Goal: Task Accomplishment & Management: Complete application form

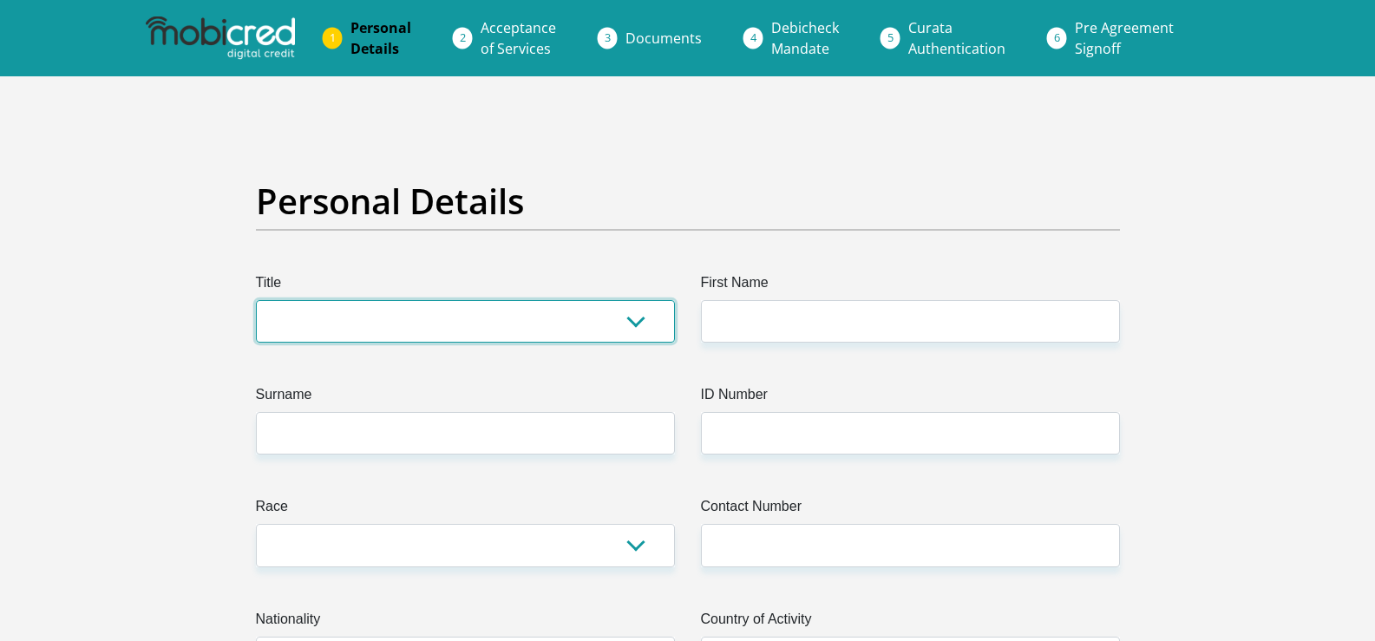
click at [604, 325] on select "Mr Ms Mrs Dr [PERSON_NAME]" at bounding box center [465, 321] width 419 height 43
select select "Mr"
click at [256, 300] on select "Mr Ms Mrs Dr [PERSON_NAME]" at bounding box center [465, 321] width 419 height 43
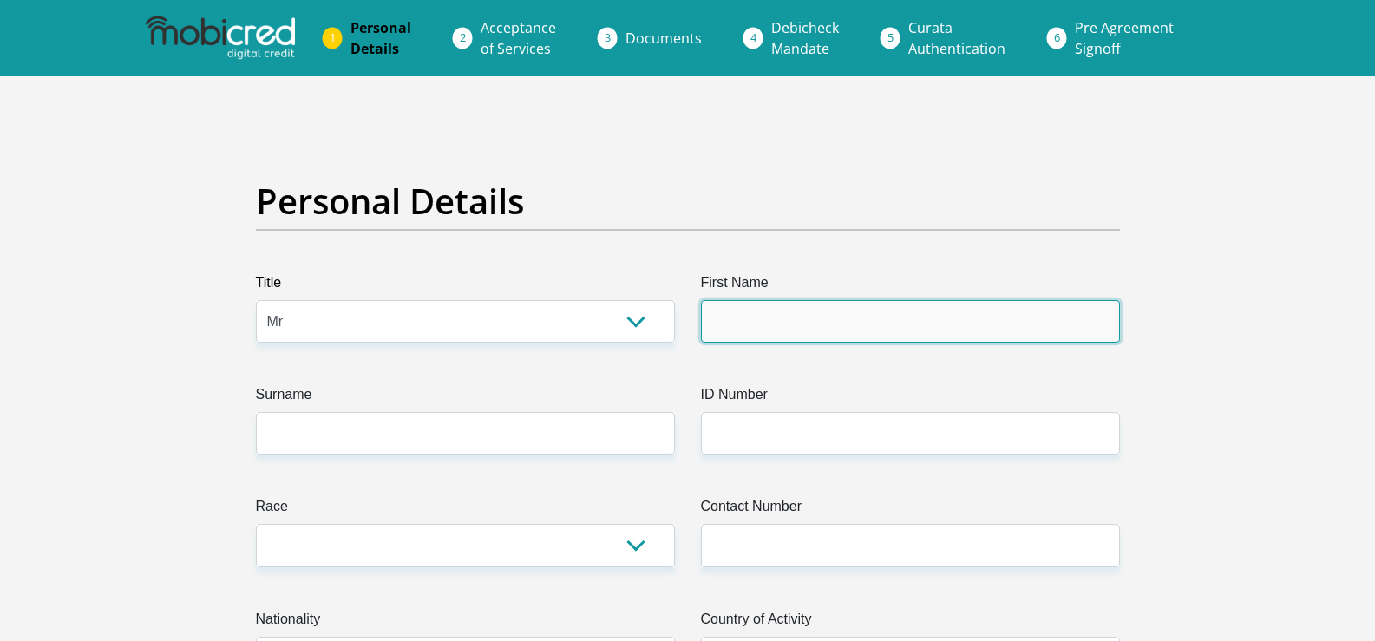
click at [771, 318] on input "First Name" at bounding box center [910, 321] width 419 height 43
type input "[PERSON_NAME]"
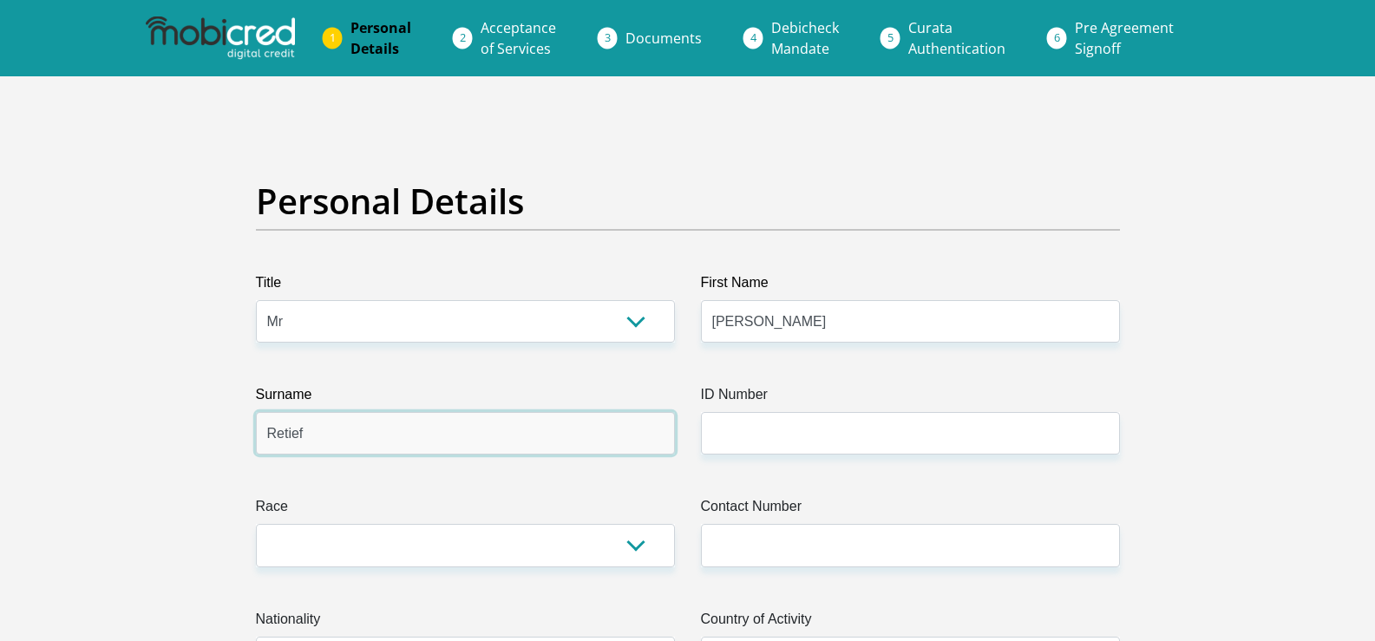
type input "Retief"
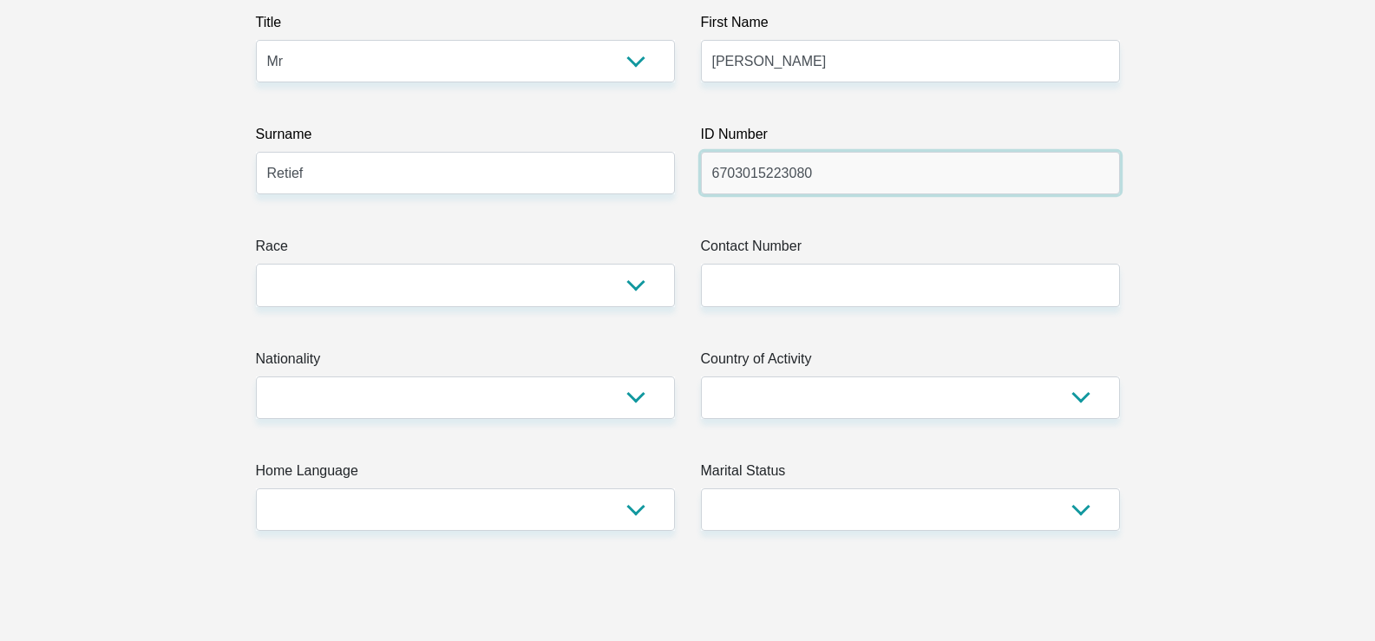
scroll to position [347, 0]
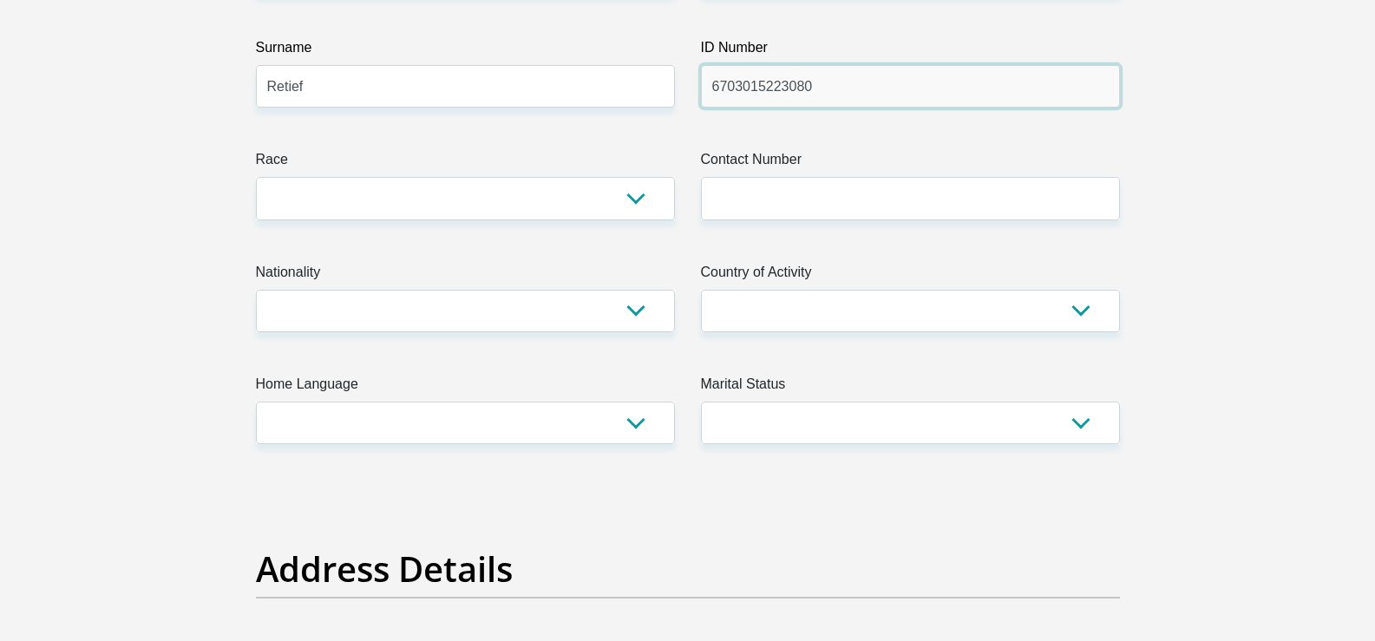
type input "6703015223080"
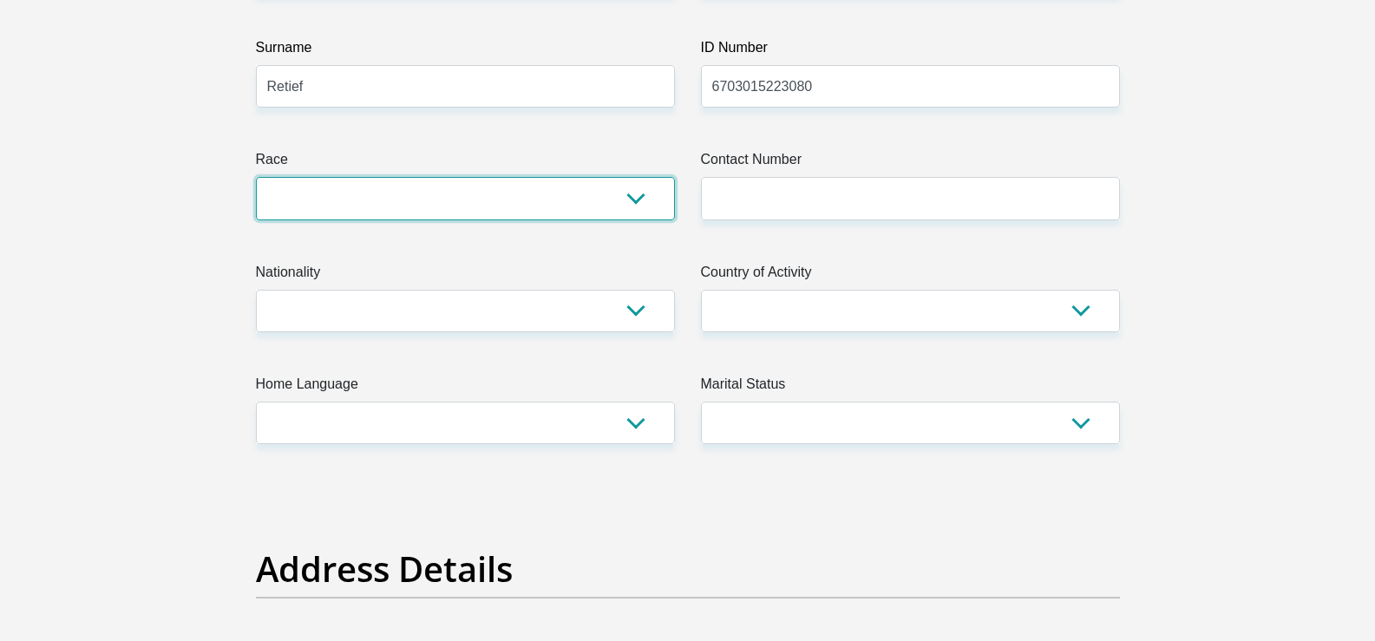
click at [507, 206] on select "Black Coloured Indian White Other" at bounding box center [465, 198] width 419 height 43
select select "2"
click at [256, 177] on select "Black Coloured Indian White Other" at bounding box center [465, 198] width 419 height 43
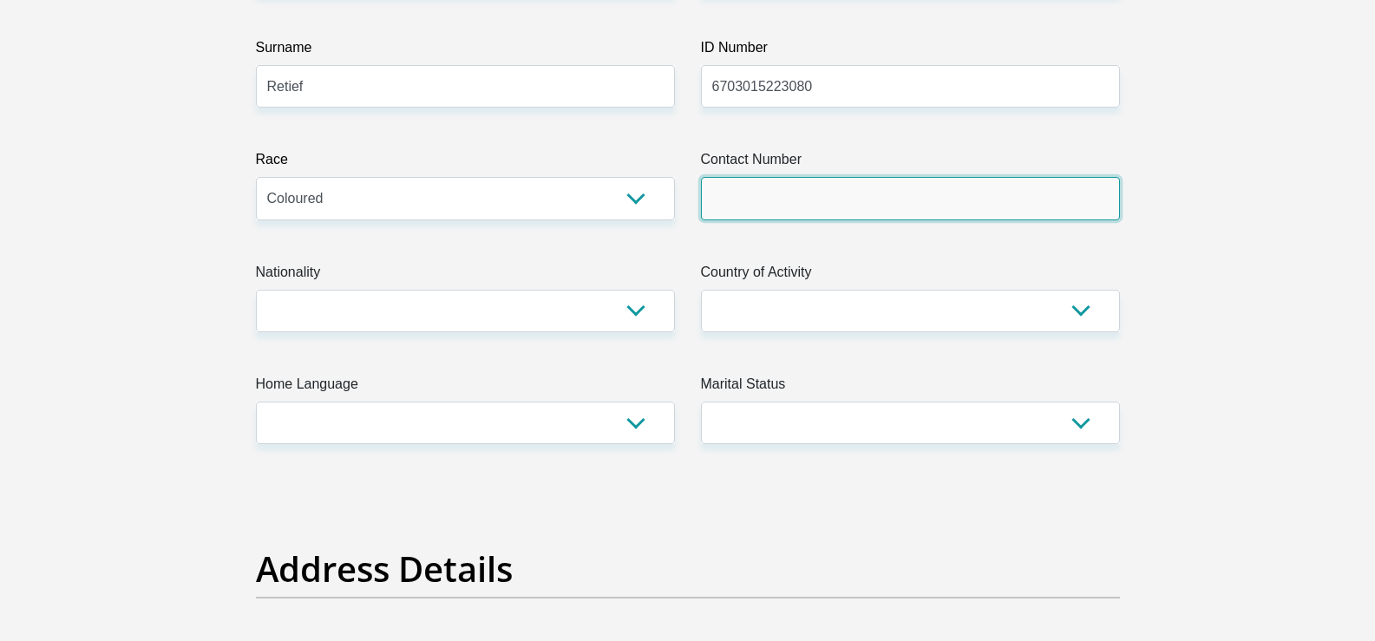
click at [757, 186] on input "Contact Number" at bounding box center [910, 198] width 419 height 43
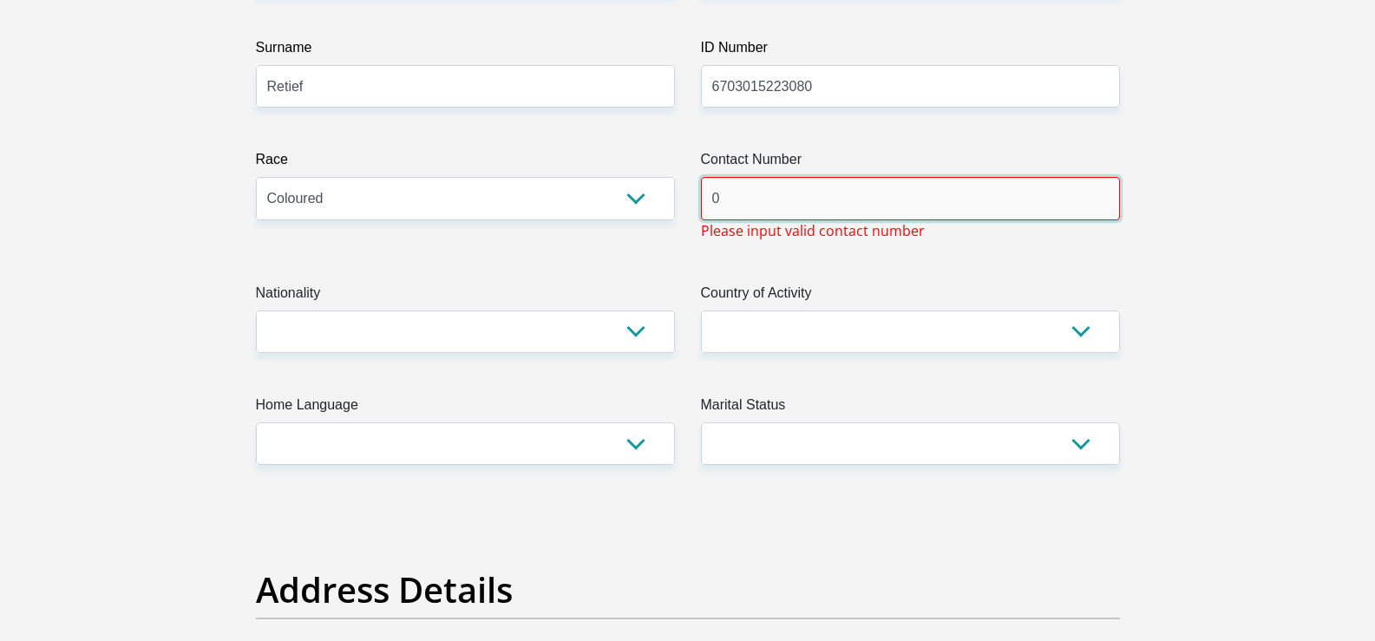
type input "0798539817"
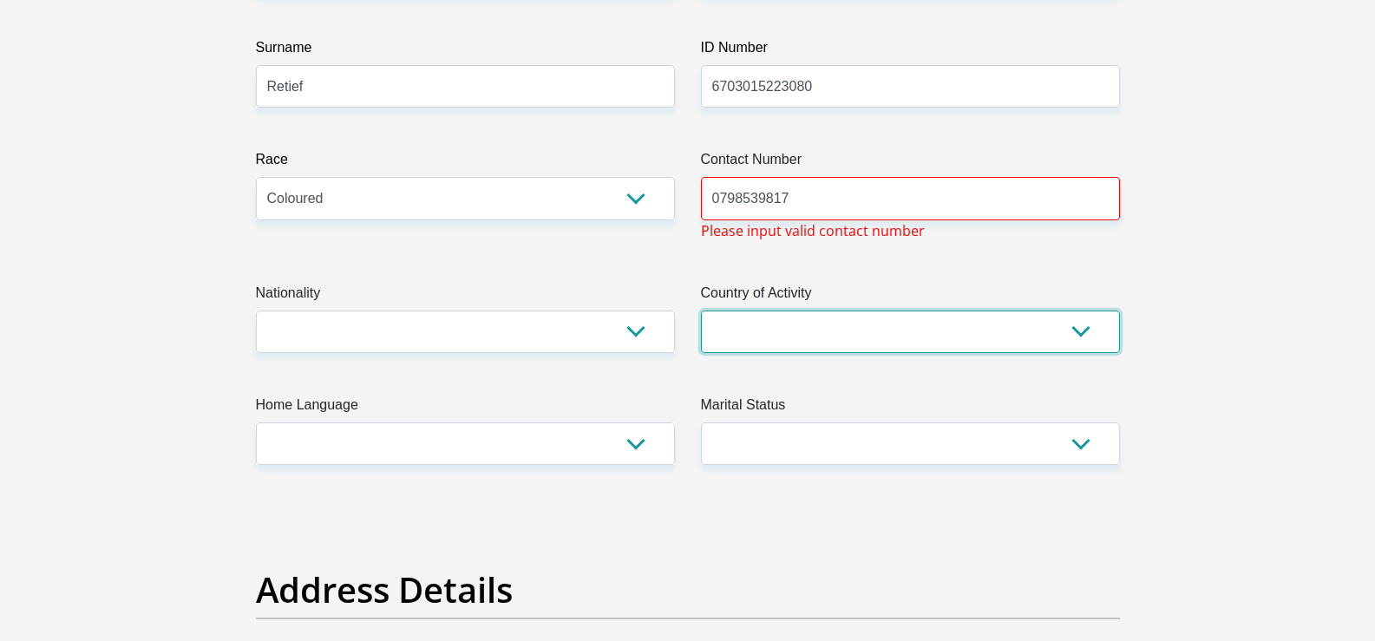
select select "ZAF"
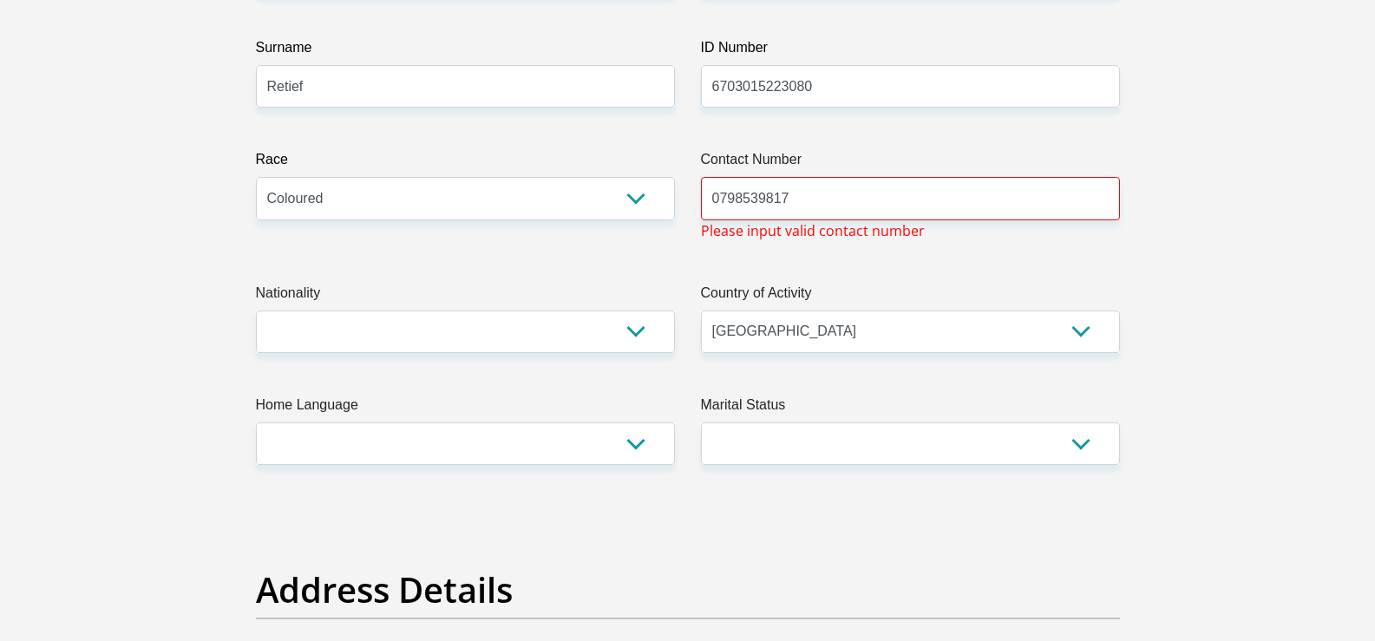
type input "[STREET_ADDRESS]"
type input "[PERSON_NAME] plaiin"
type input "[GEOGRAPHIC_DATA]"
type input "7795"
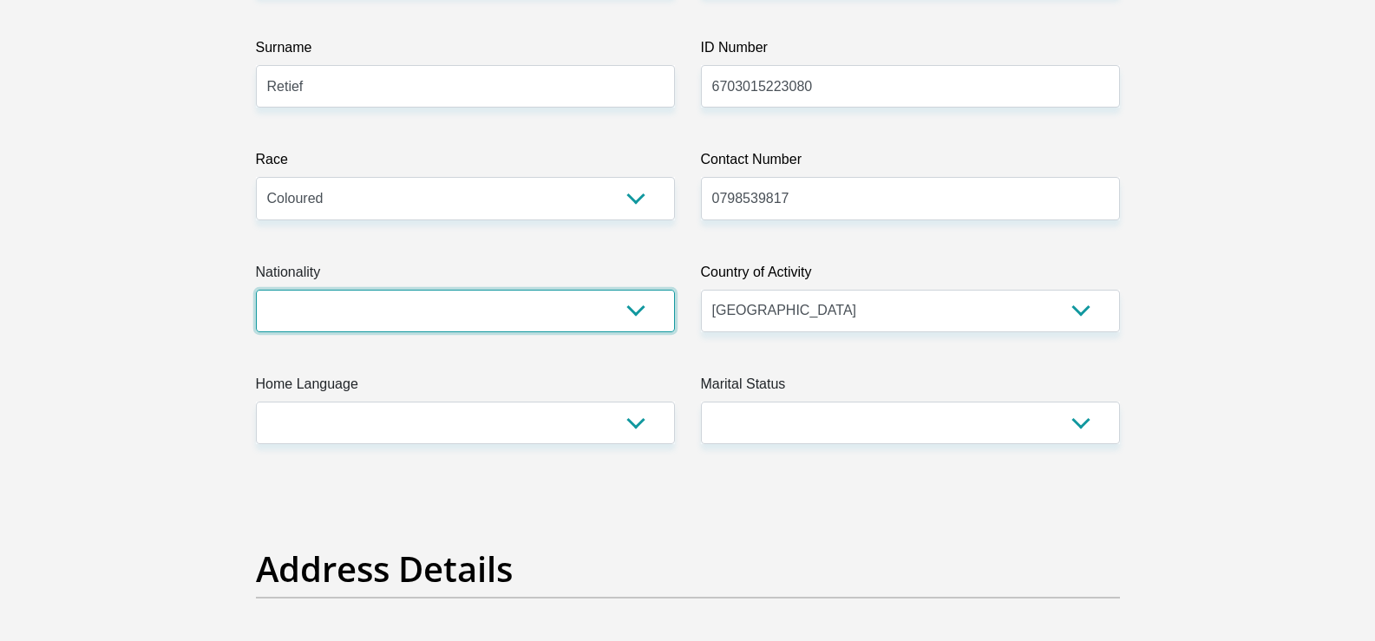
click at [484, 318] on select "[GEOGRAPHIC_DATA] [GEOGRAPHIC_DATA] [GEOGRAPHIC_DATA] [GEOGRAPHIC_DATA] [GEOGRA…" at bounding box center [465, 311] width 419 height 43
select select "ZAF"
click at [256, 290] on select "[GEOGRAPHIC_DATA] [GEOGRAPHIC_DATA] [GEOGRAPHIC_DATA] [GEOGRAPHIC_DATA] [GEOGRA…" at bounding box center [465, 311] width 419 height 43
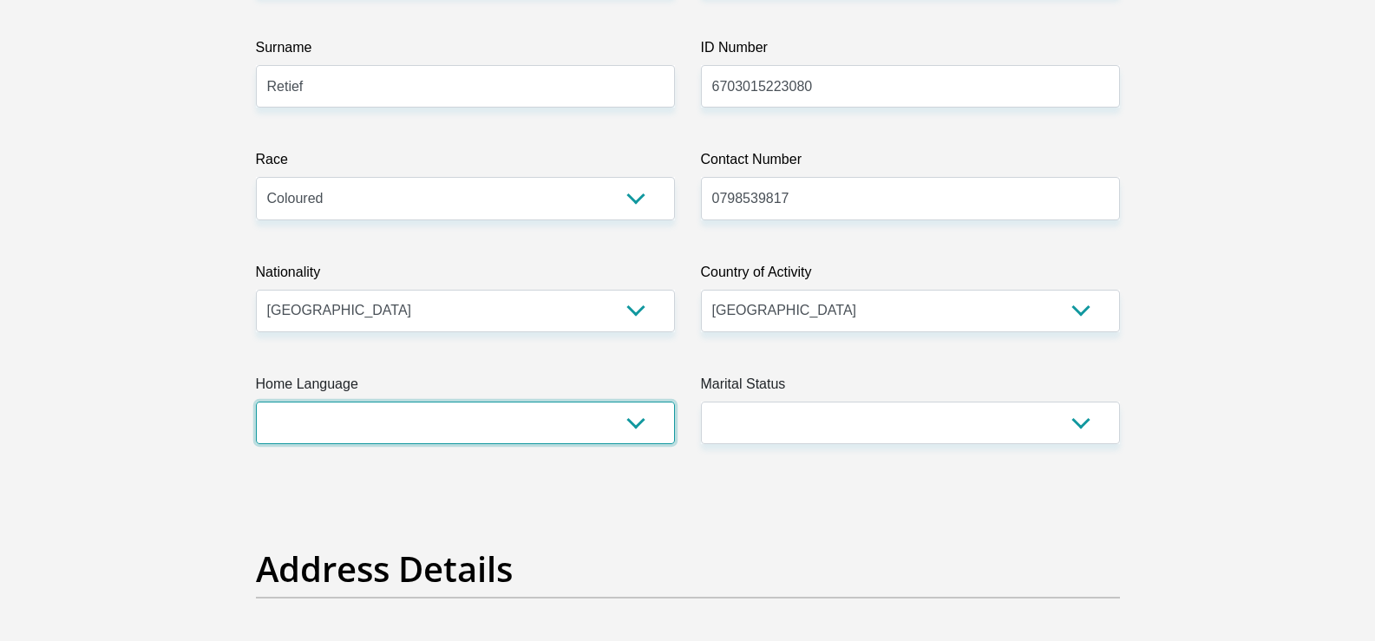
click at [358, 403] on select "Afrikaans English Sepedi South Ndebele Southern Sotho Swati Tsonga Tswana Venda…" at bounding box center [465, 423] width 419 height 43
select select "eng"
click at [256, 402] on select "Afrikaans English Sepedi South Ndebele Southern Sotho Swati Tsonga Tswana Venda…" at bounding box center [465, 423] width 419 height 43
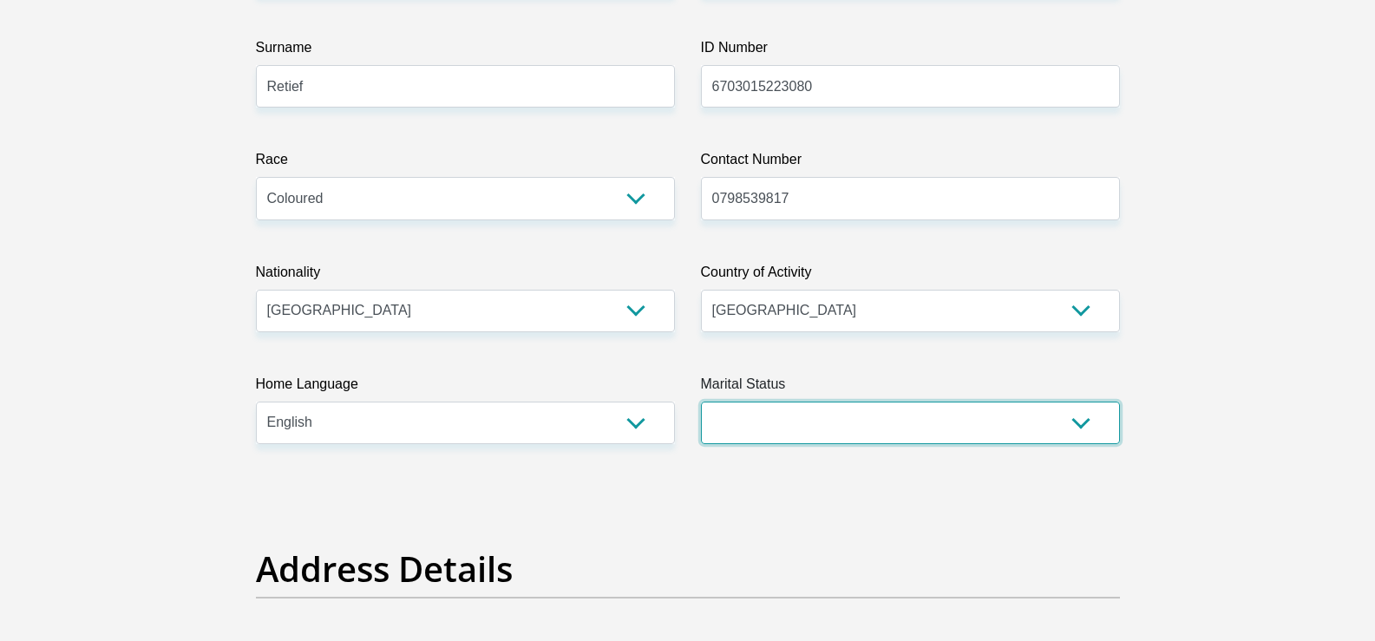
click at [865, 416] on select "Married ANC Single Divorced Widowed Married COP or Customary Law" at bounding box center [910, 423] width 419 height 43
select select "1"
click at [701, 402] on select "Married ANC Single Divorced Widowed Married COP or Customary Law" at bounding box center [910, 423] width 419 height 43
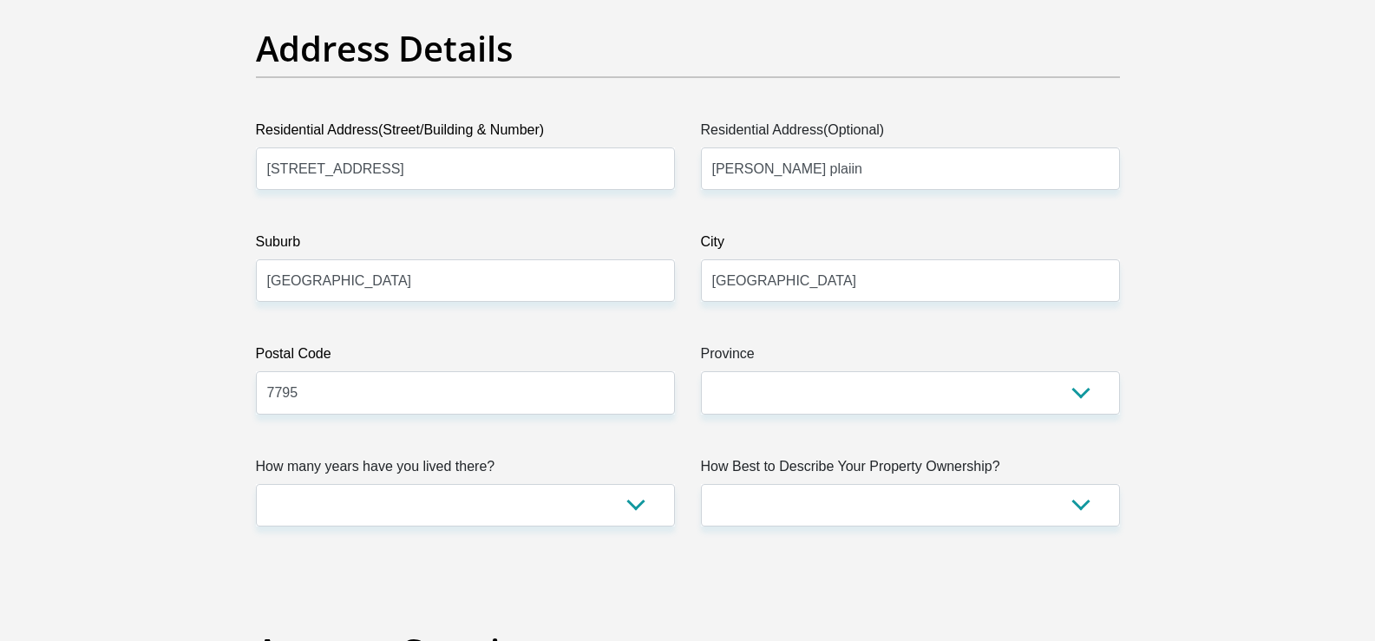
scroll to position [955, 0]
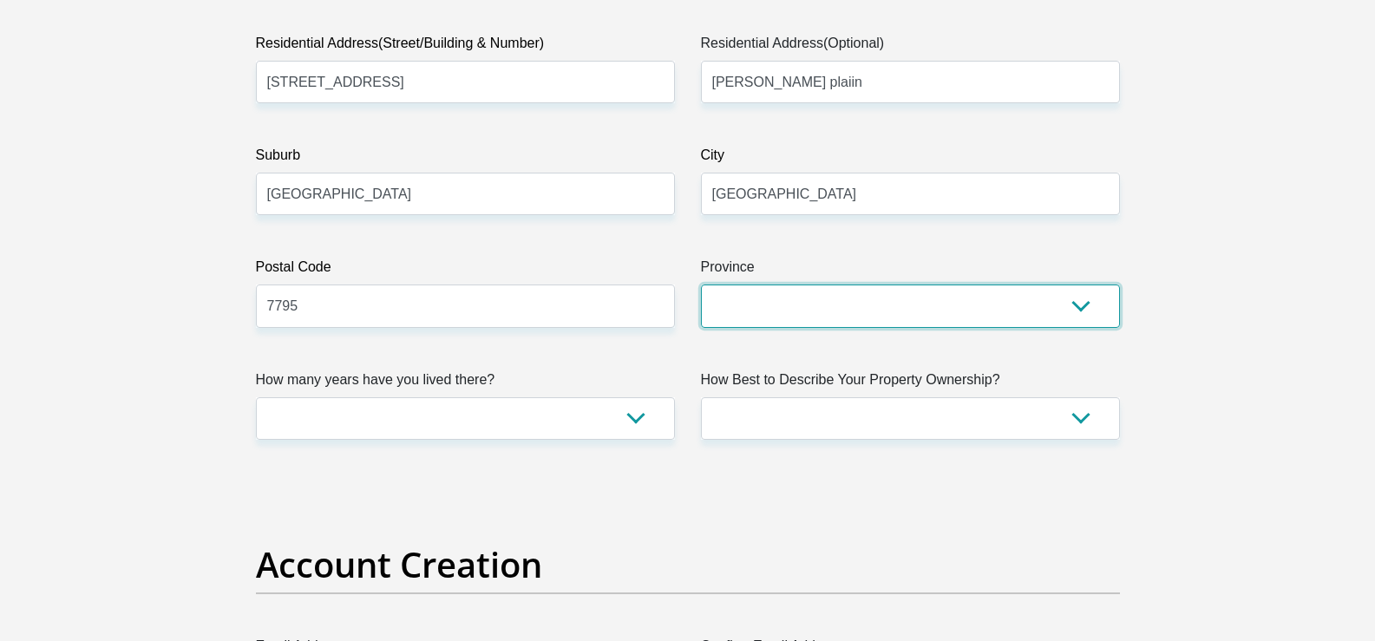
click at [835, 310] on select "Eastern Cape Free State [GEOGRAPHIC_DATA] [GEOGRAPHIC_DATA][DATE] [GEOGRAPHIC_D…" at bounding box center [910, 306] width 419 height 43
select select "Western Cape"
click at [701, 285] on select "Eastern Cape Free State [GEOGRAPHIC_DATA] [GEOGRAPHIC_DATA][DATE] [GEOGRAPHIC_D…" at bounding box center [910, 306] width 419 height 43
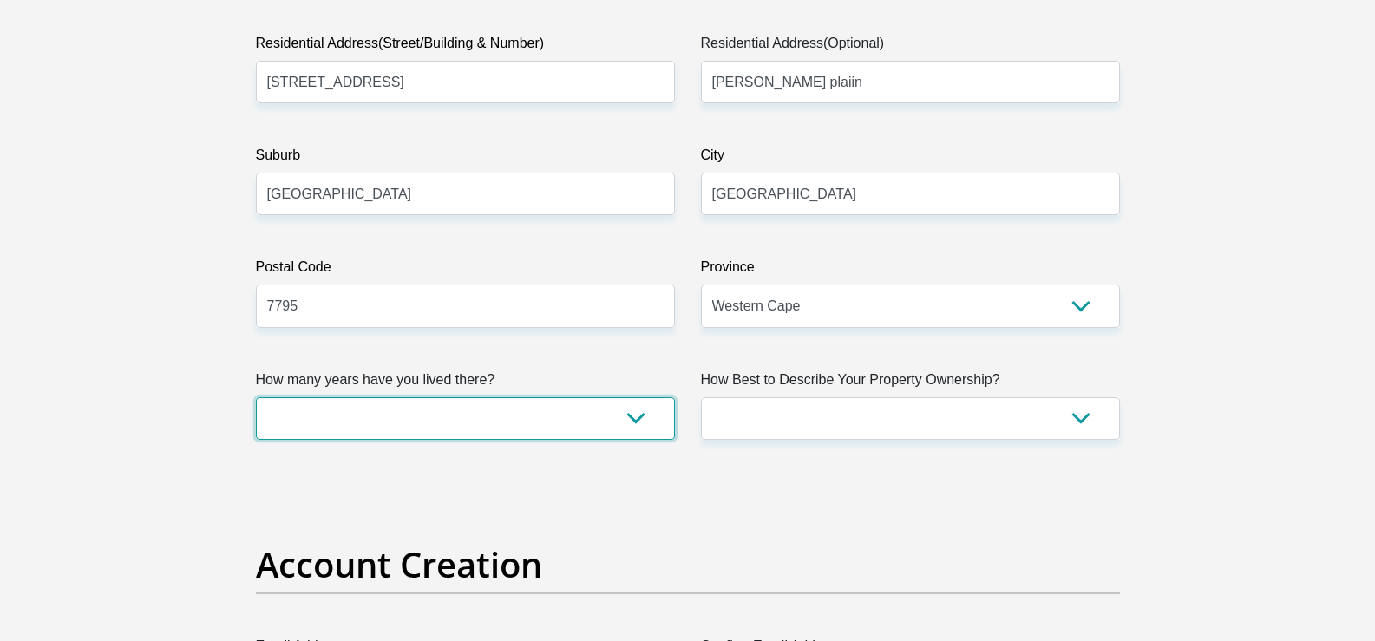
click at [550, 417] on select "less than 1 year 1-3 years 3-5 years 5+ years" at bounding box center [465, 418] width 419 height 43
select select "5"
click at [256, 397] on select "less than 1 year 1-3 years 3-5 years 5+ years" at bounding box center [465, 418] width 419 height 43
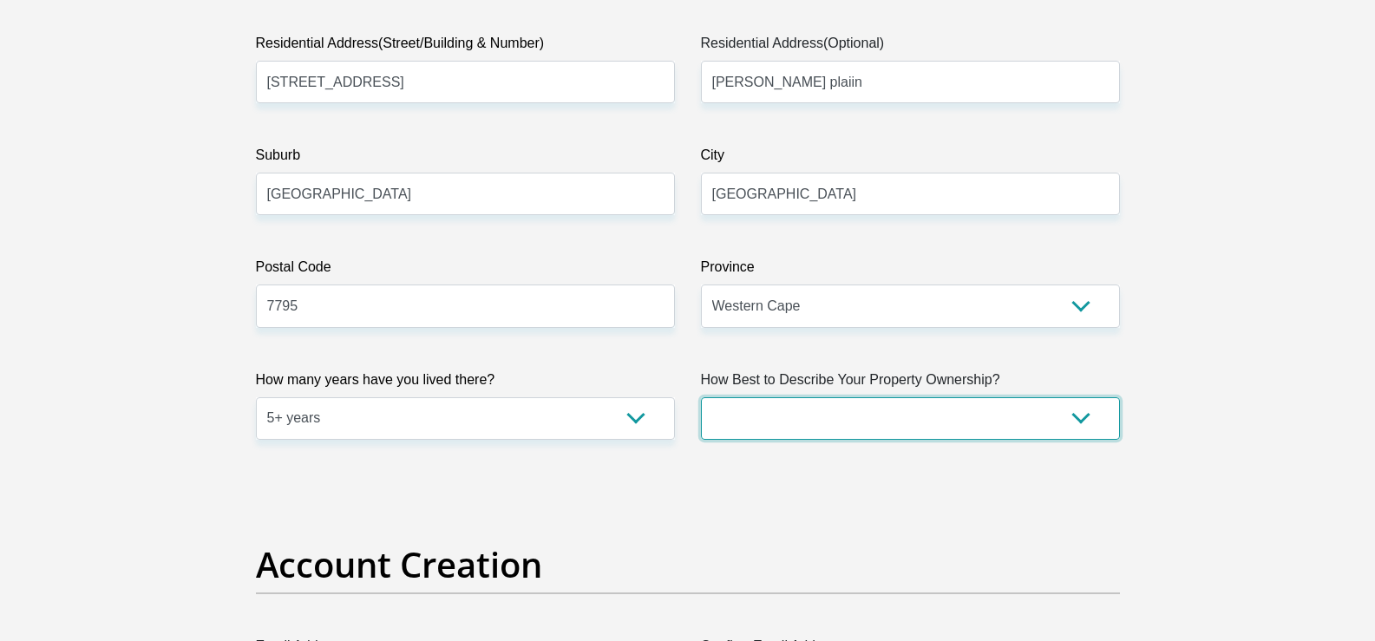
click at [836, 423] on select "Owned Rented Family Owned Company Dwelling" at bounding box center [910, 418] width 419 height 43
select select "Rented"
click at [701, 397] on select "Owned Rented Family Owned Company Dwelling" at bounding box center [910, 418] width 419 height 43
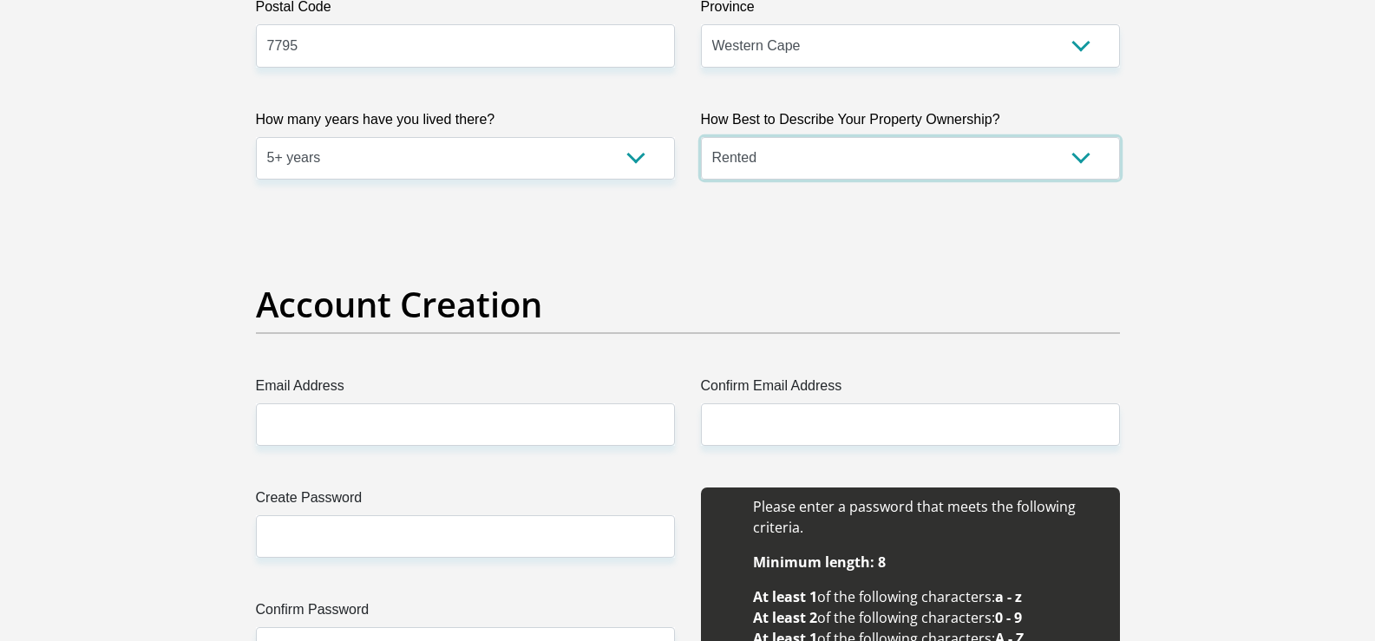
scroll to position [1388, 0]
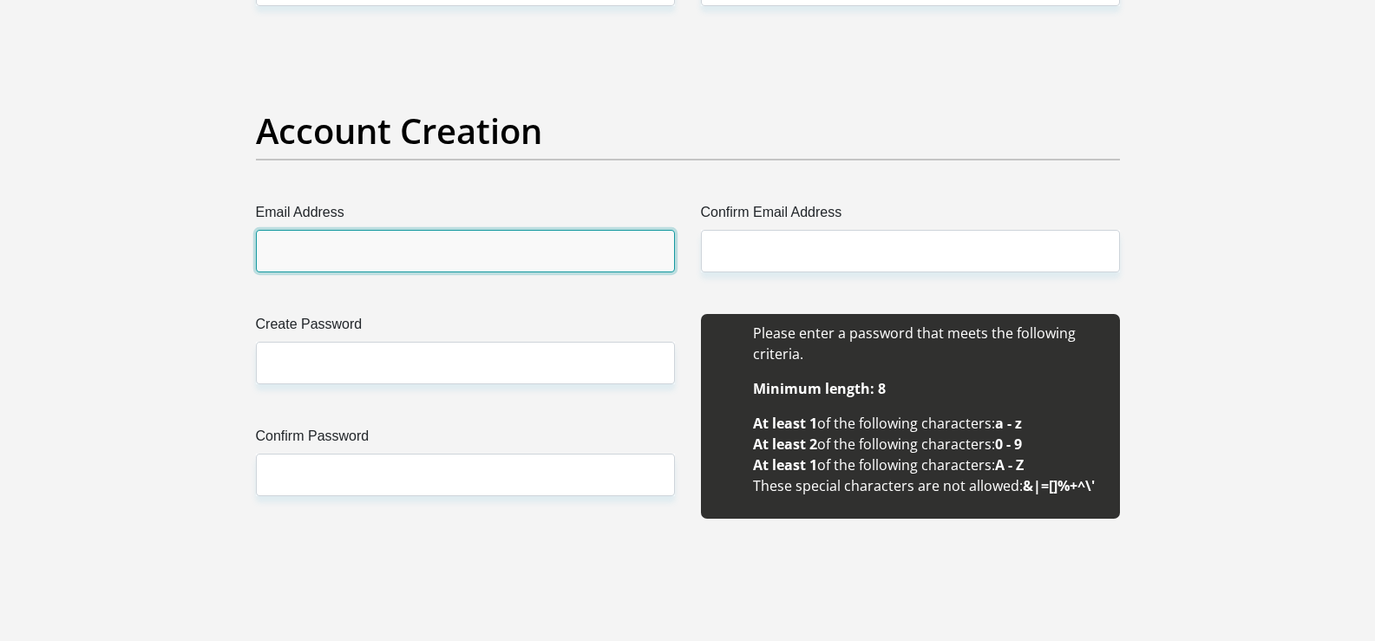
click at [466, 269] on input "Email Address" at bounding box center [465, 251] width 419 height 43
type input "[EMAIL_ADDRESS][DOMAIN_NAME]"
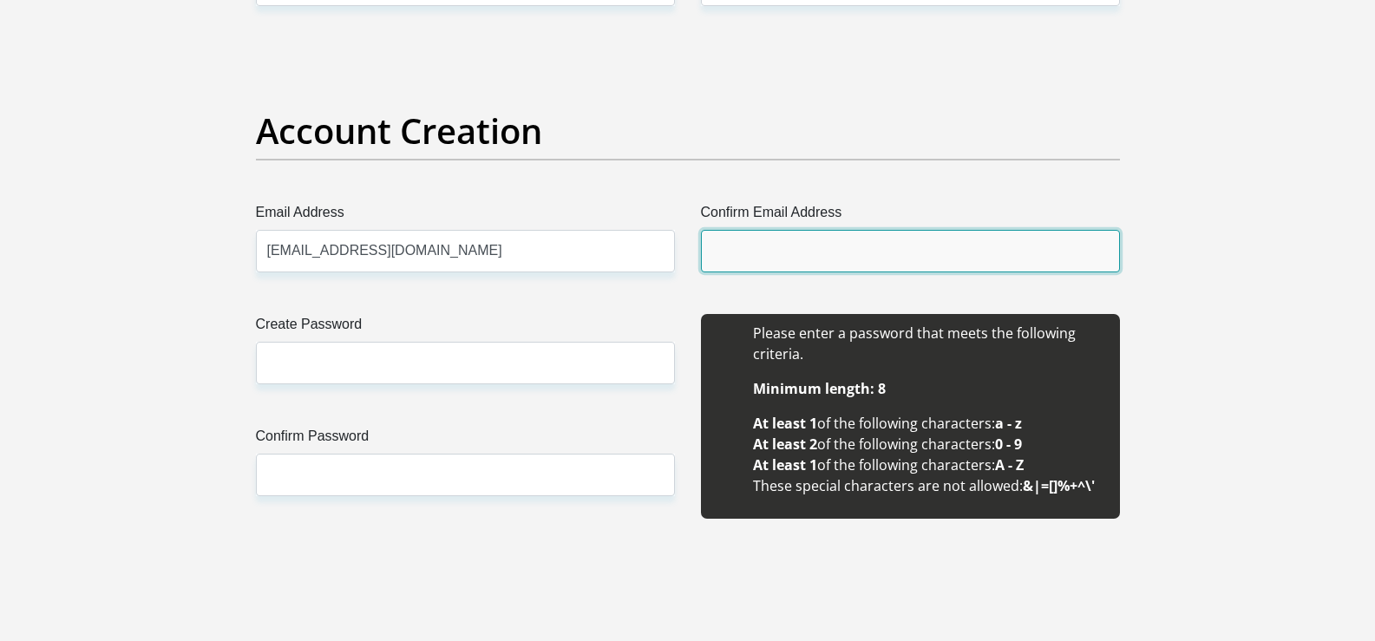
type input "[EMAIL_ADDRESS][DOMAIN_NAME]"
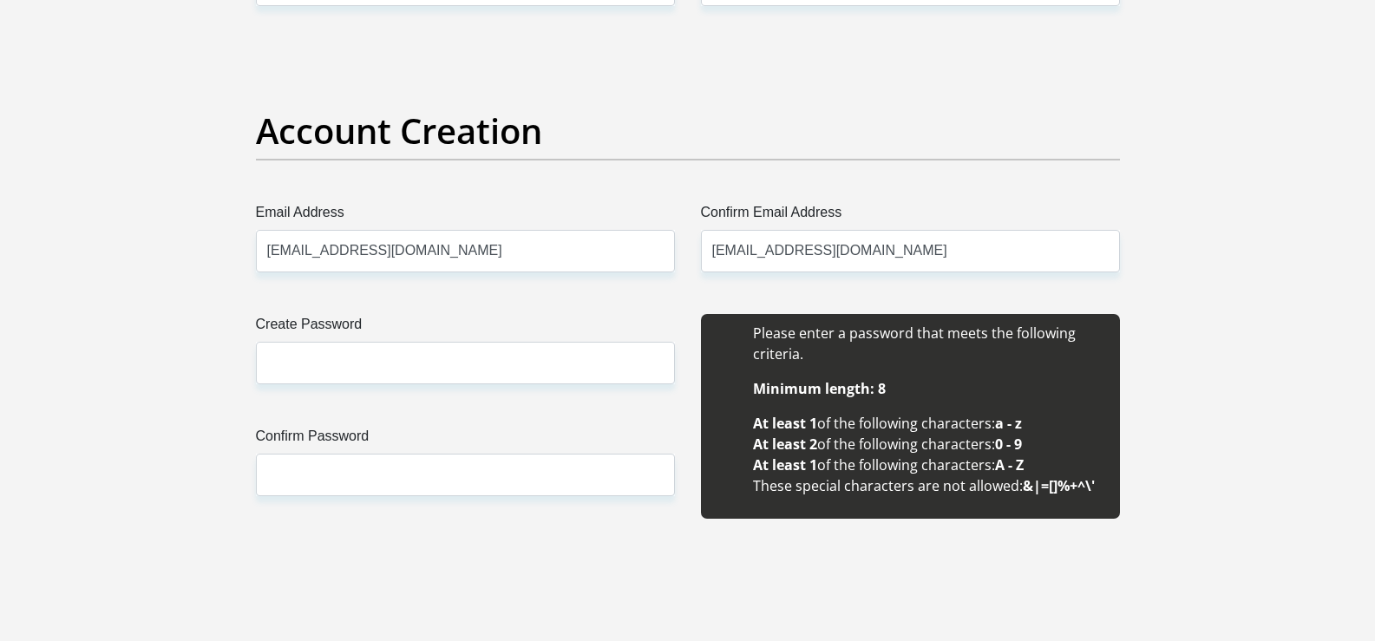
type input "Hailey"
type input "Retief"
type input "0684204439"
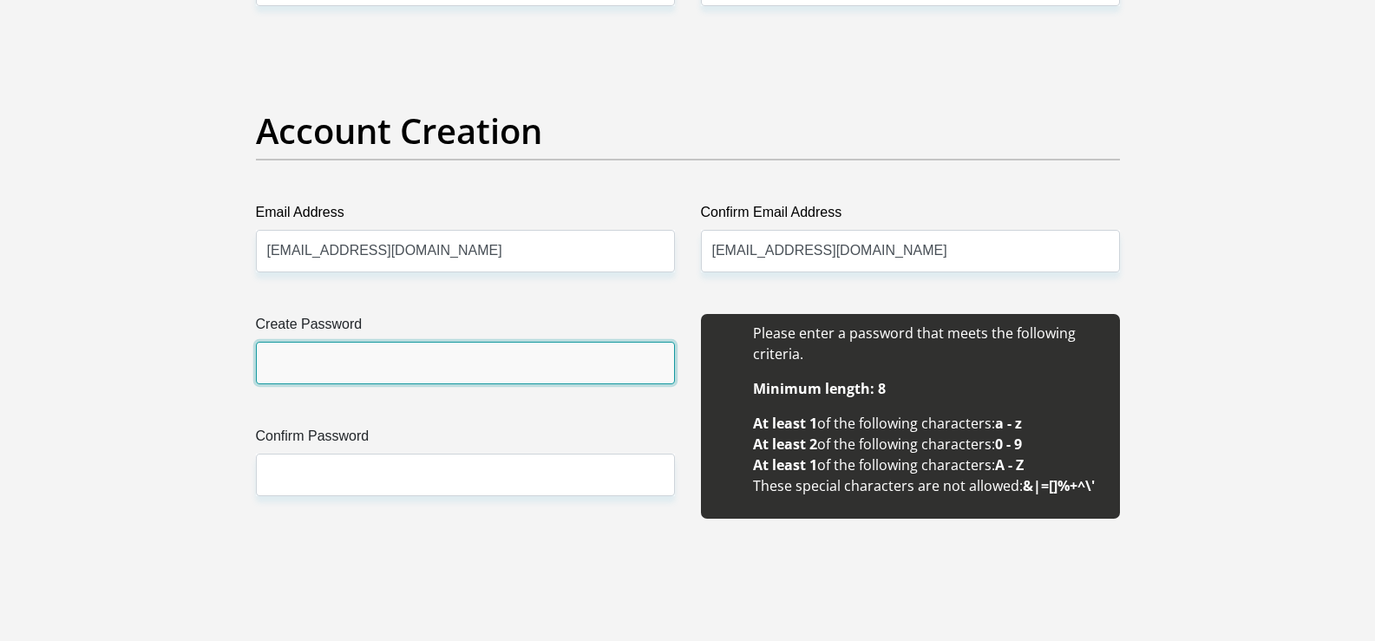
click at [436, 351] on input "Create Password" at bounding box center [465, 363] width 419 height 43
type input "Hayden28@"
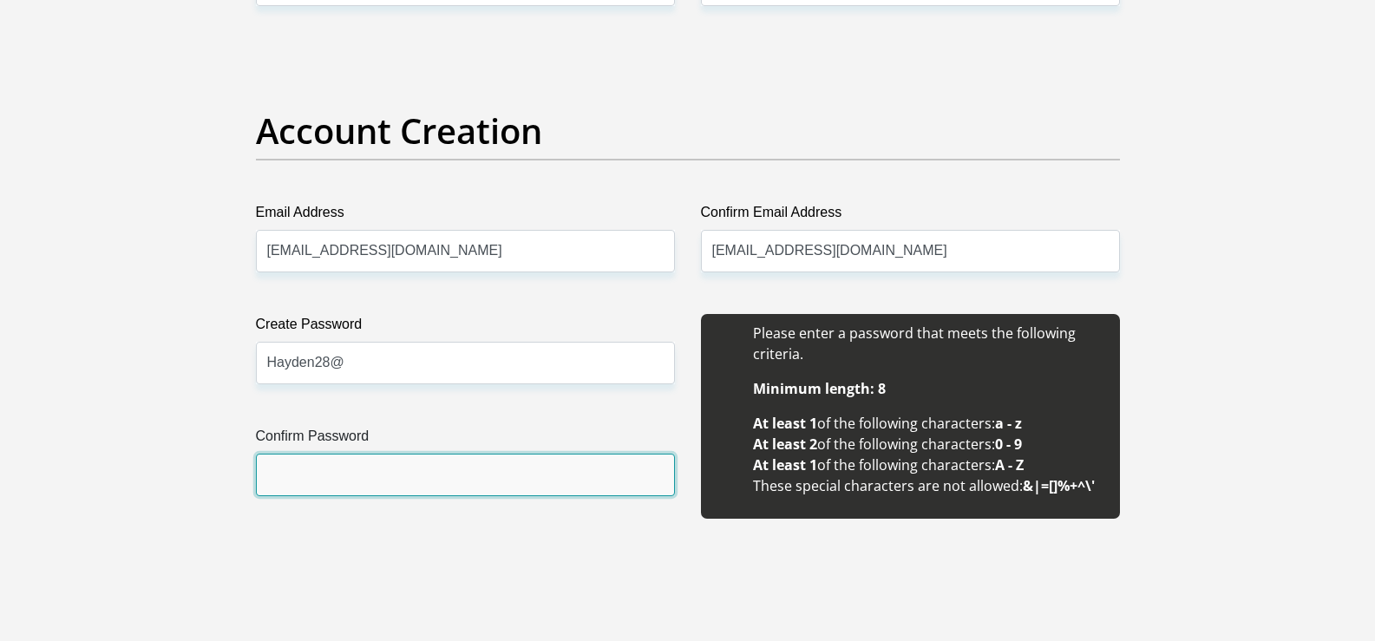
click at [390, 475] on input "Confirm Password" at bounding box center [465, 475] width 419 height 43
type input "Hayden28@"
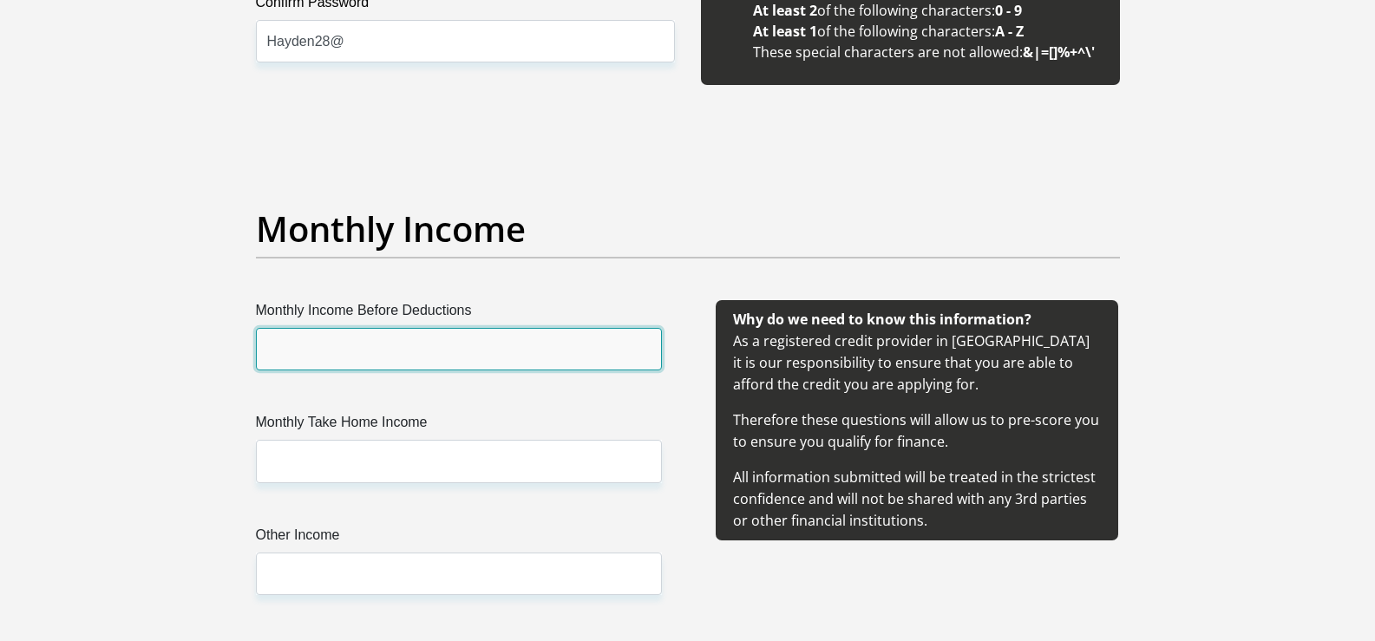
click at [451, 364] on input "Monthly Income Before Deductions" at bounding box center [459, 349] width 406 height 43
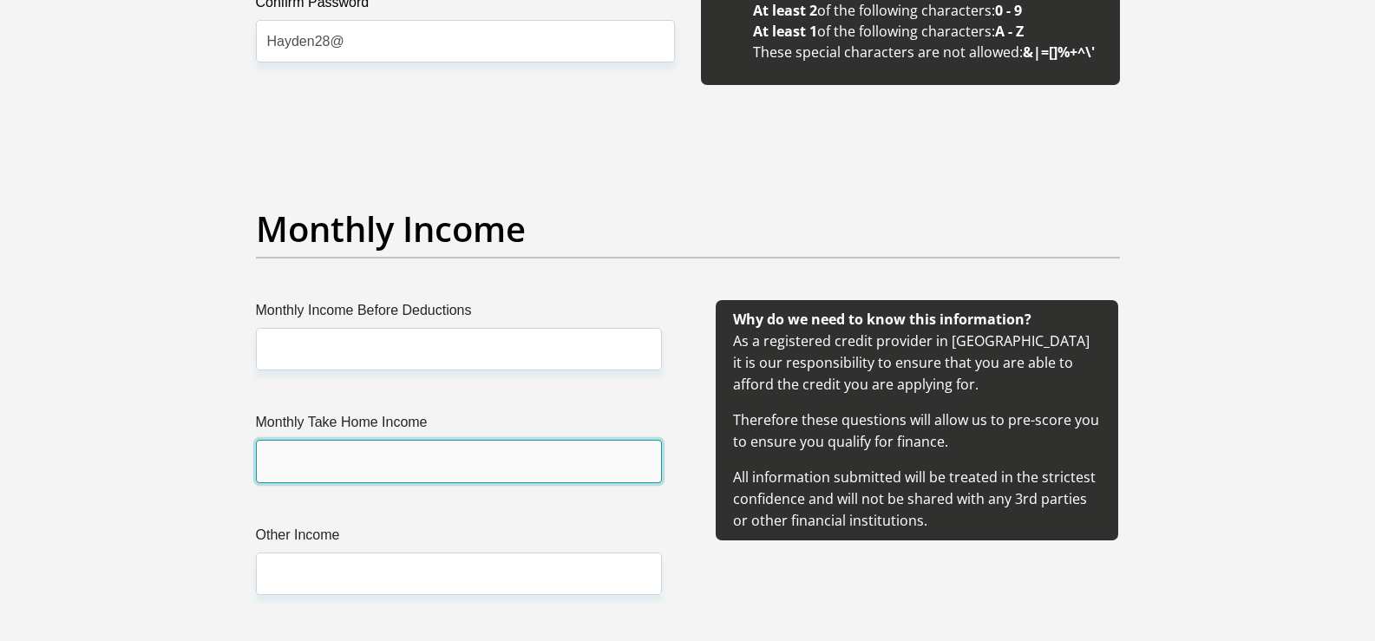
click at [430, 454] on input "Monthly Take Home Income" at bounding box center [459, 461] width 406 height 43
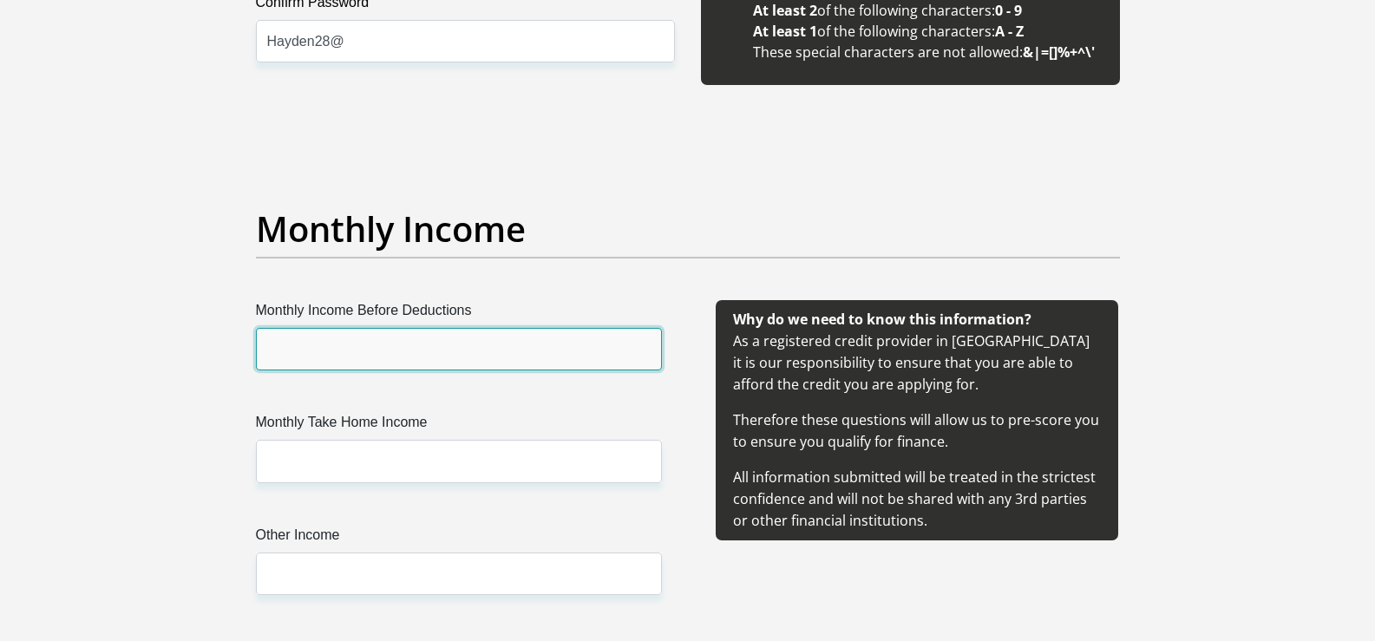
click at [436, 345] on input "Monthly Income Before Deductions" at bounding box center [459, 349] width 406 height 43
type input "2190"
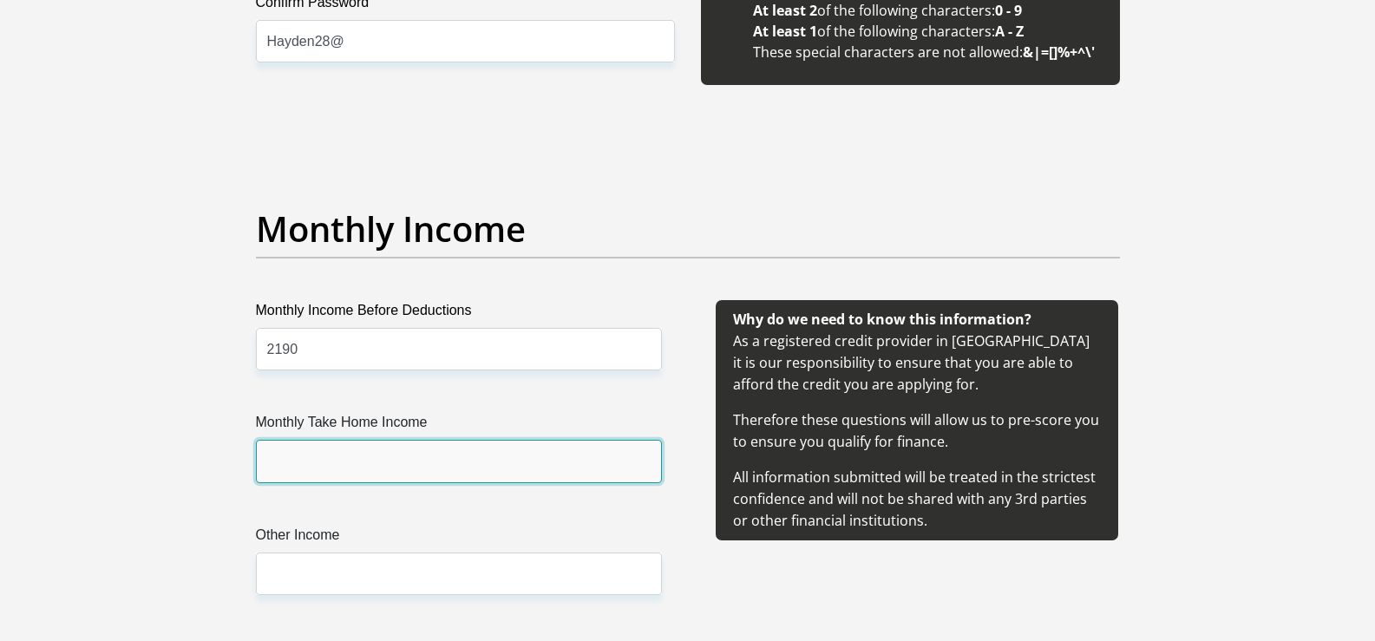
click at [426, 443] on input "Monthly Take Home Income" at bounding box center [459, 461] width 406 height 43
type input "2190"
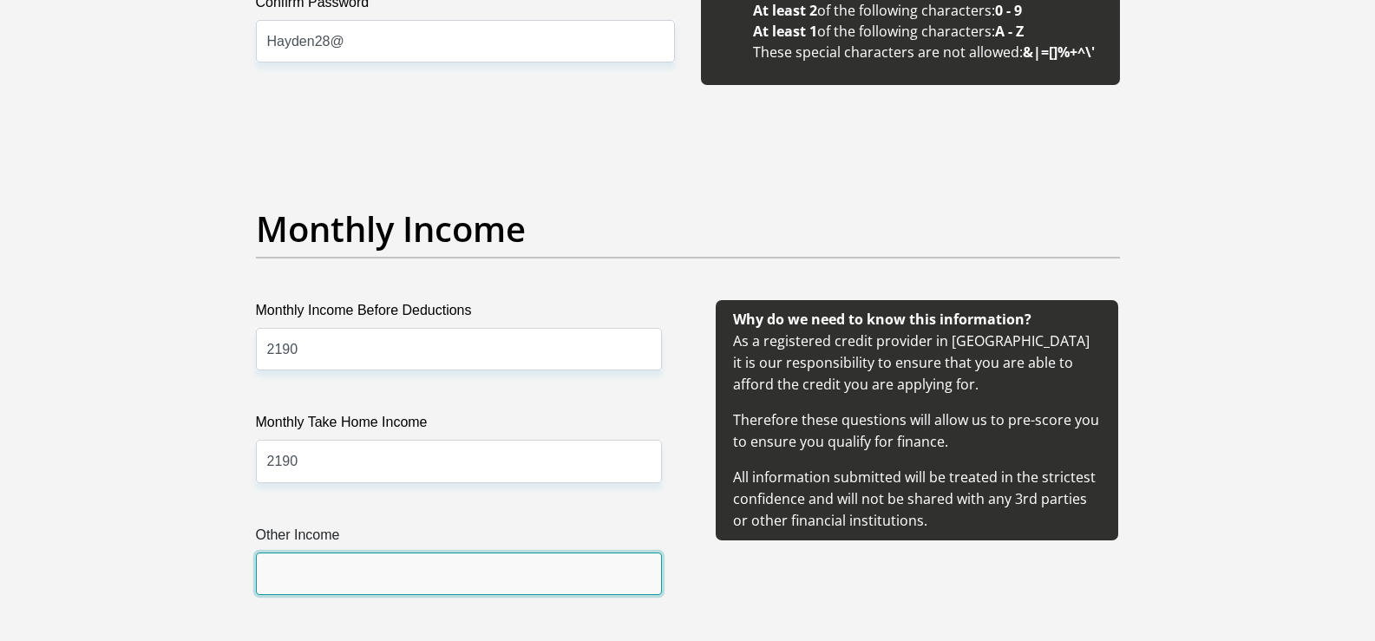
click at [406, 574] on input "Other Income" at bounding box center [459, 574] width 406 height 43
type input "2190"
drag, startPoint x: 270, startPoint y: 578, endPoint x: 167, endPoint y: 565, distance: 103.2
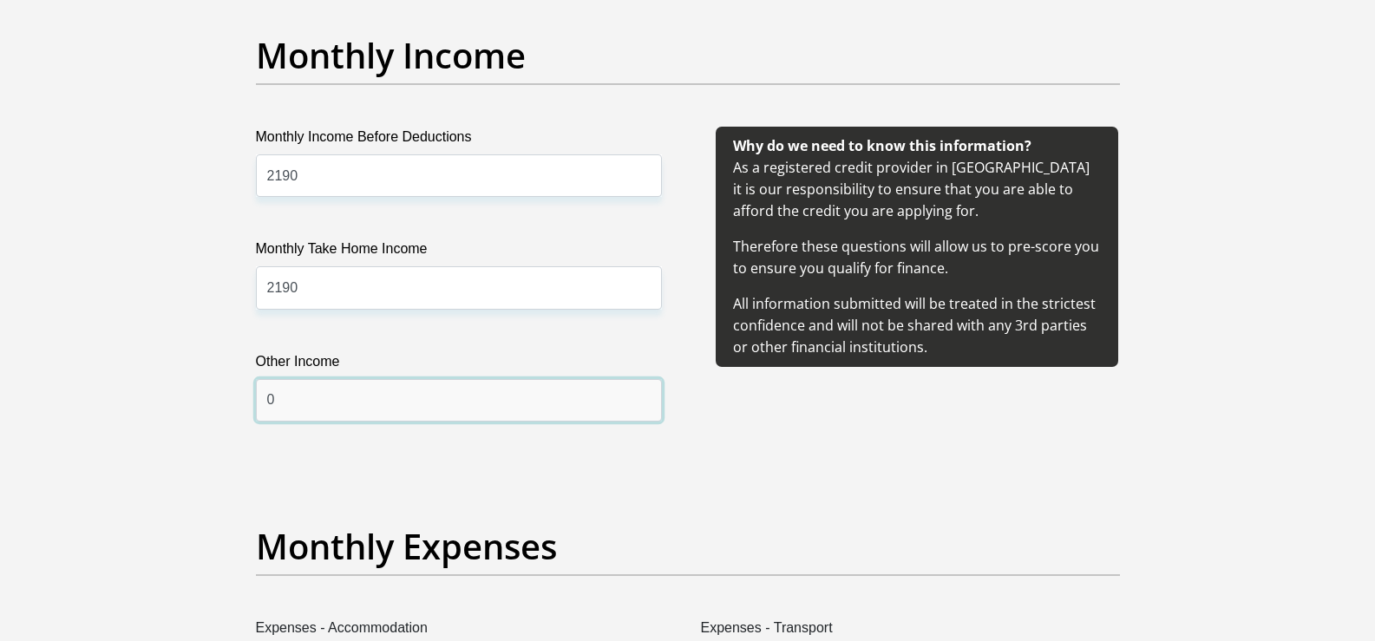
scroll to position [2256, 0]
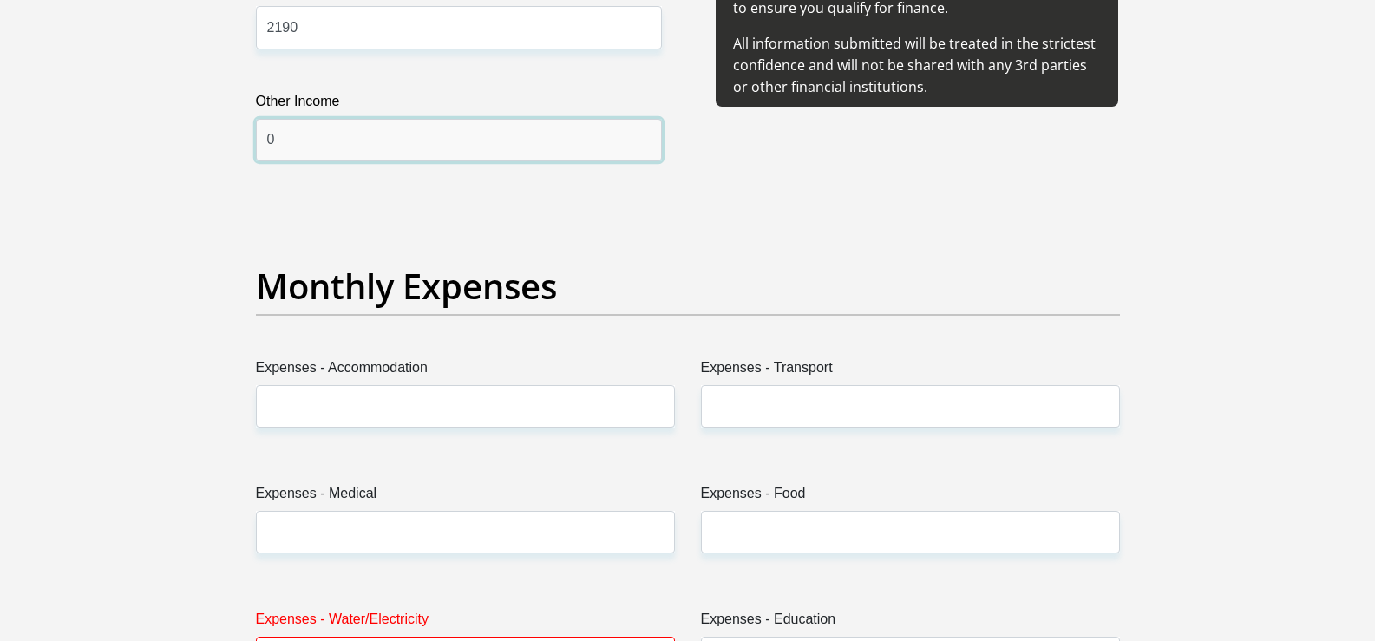
type input "0"
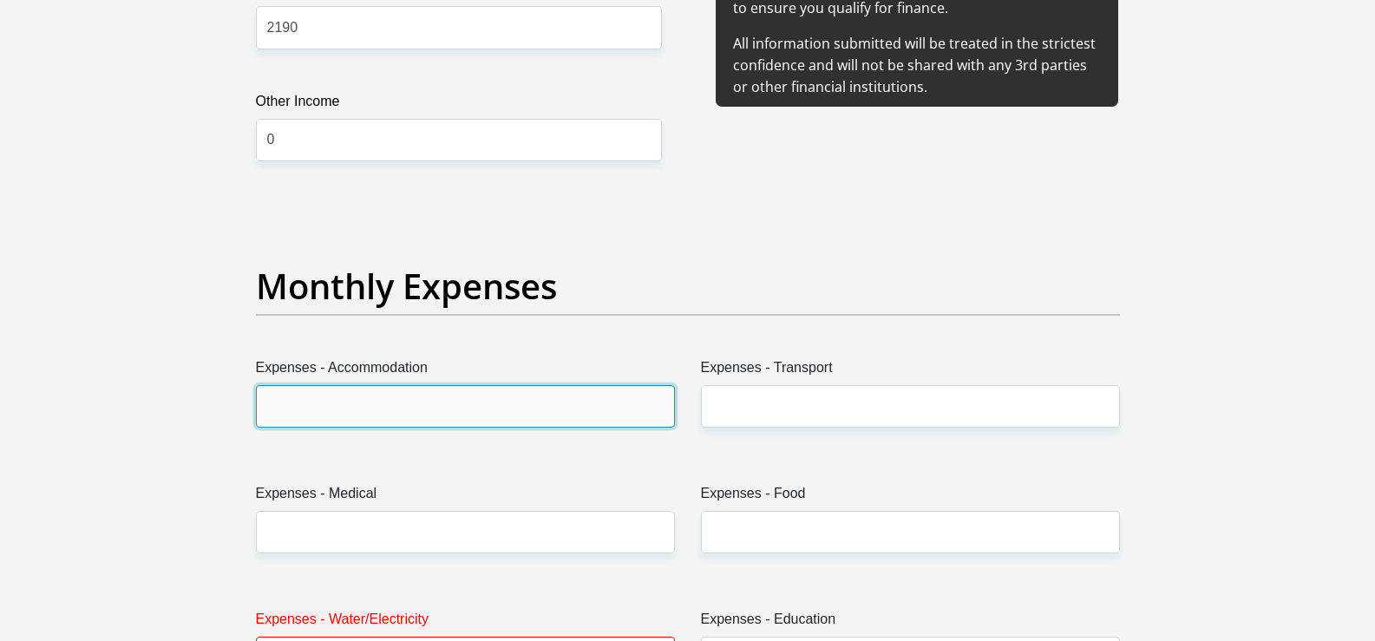
click at [392, 407] on input "Expenses - Accommodation" at bounding box center [465, 406] width 419 height 43
type input "0"
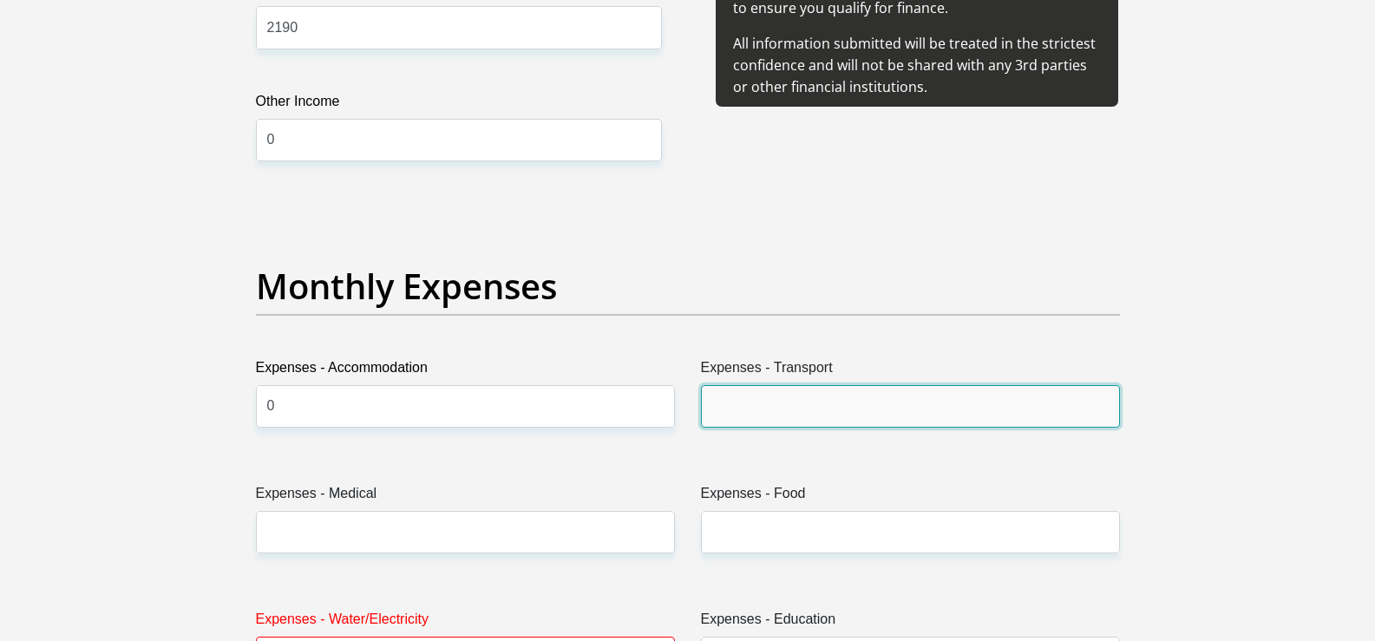
click at [739, 408] on input "Expenses - Transport" at bounding box center [910, 406] width 419 height 43
type input "0"
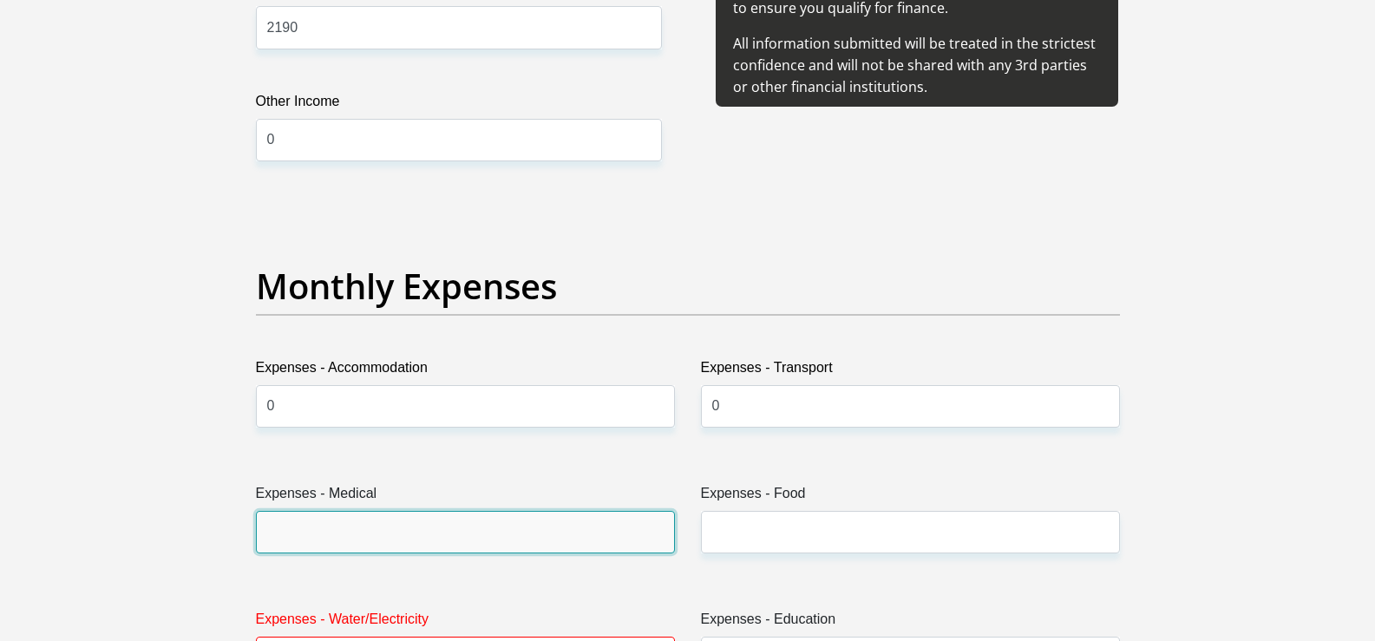
click at [526, 525] on input "Expenses - Medical" at bounding box center [465, 532] width 419 height 43
type input "0"
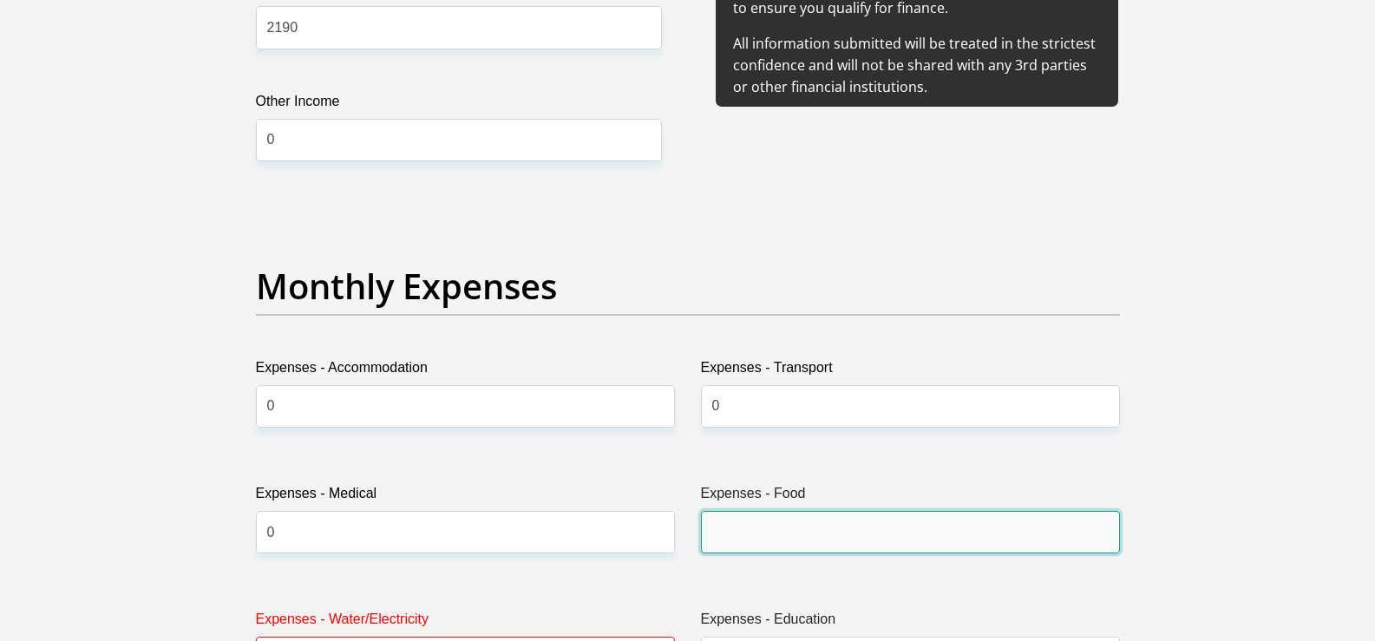
click at [754, 524] on input "Expenses - Food" at bounding box center [910, 532] width 419 height 43
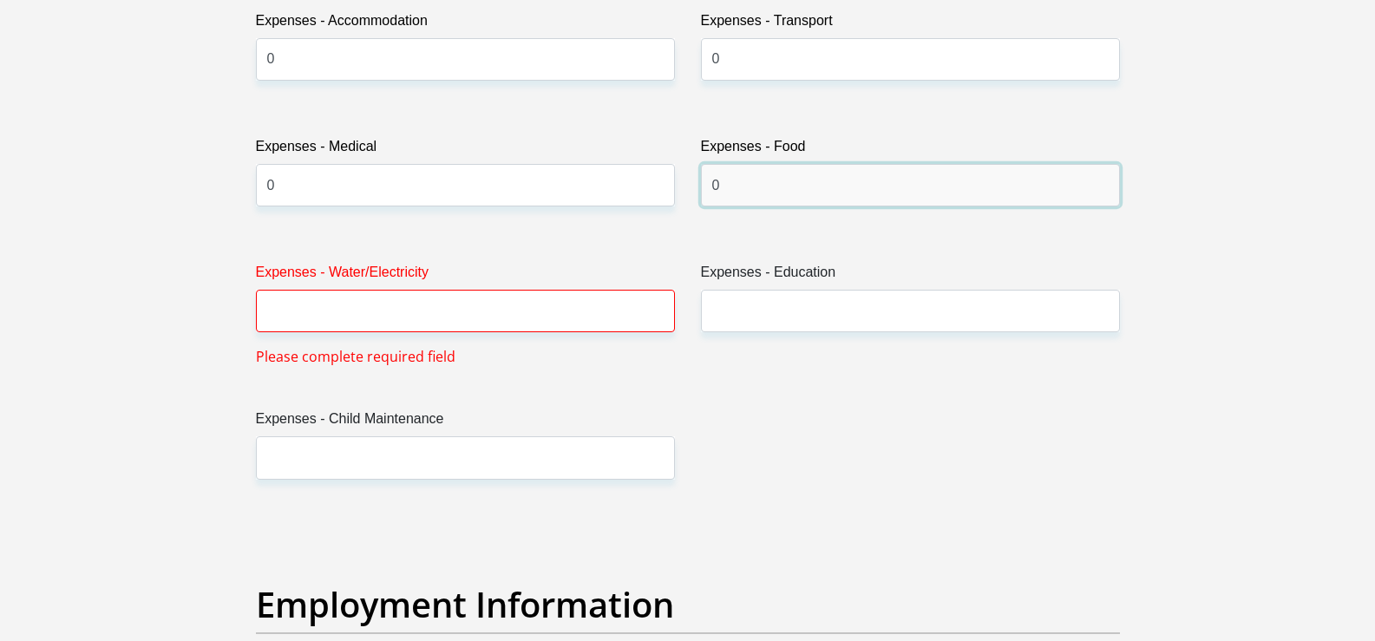
scroll to position [2690, 0]
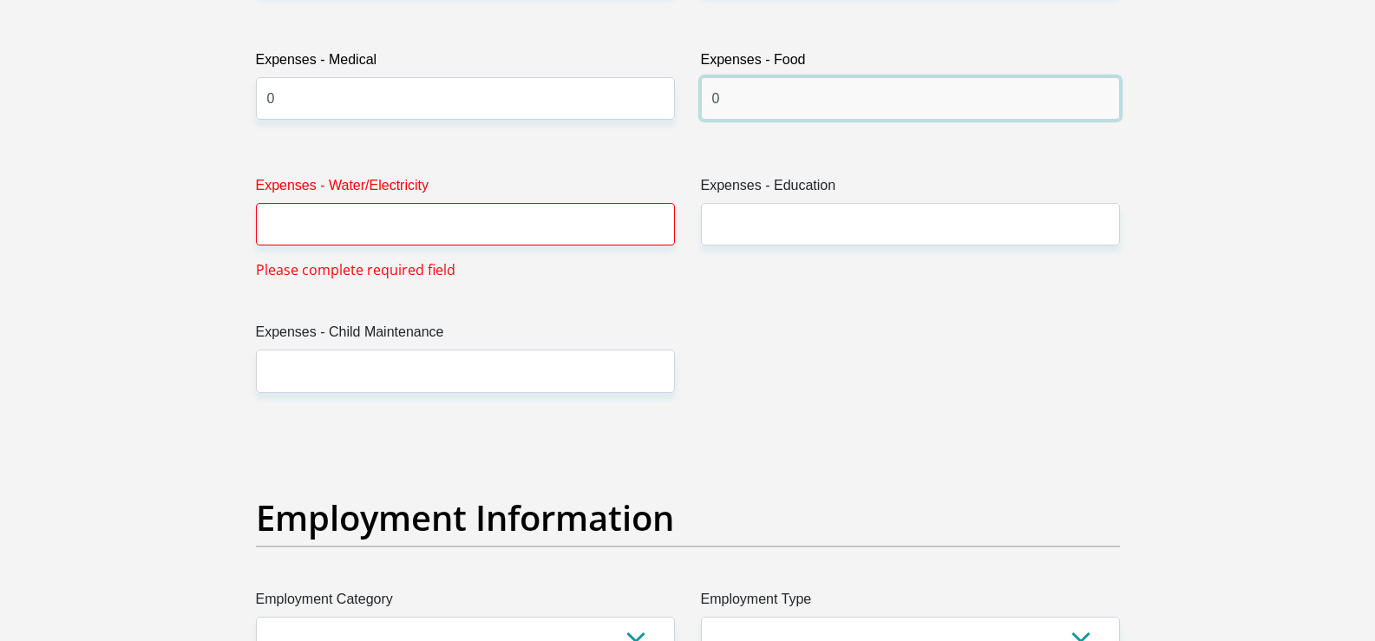
type input "0"
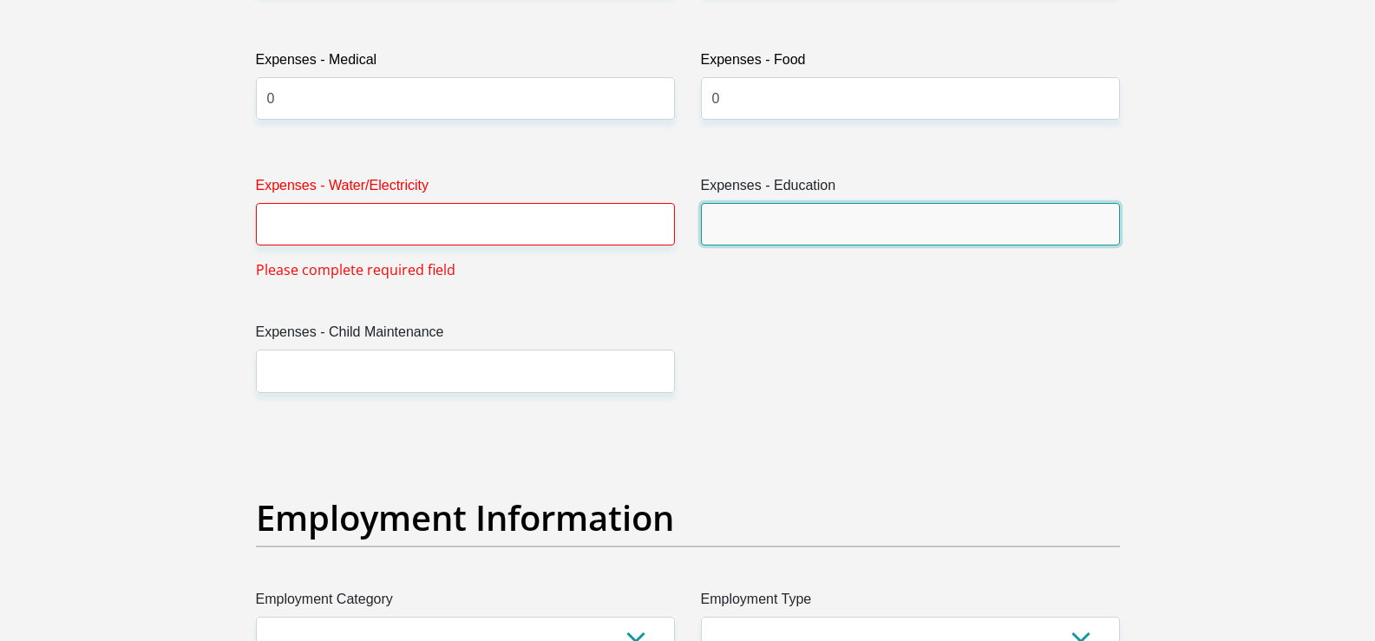
click at [770, 212] on input "Expenses - Education" at bounding box center [910, 224] width 419 height 43
type input "0"
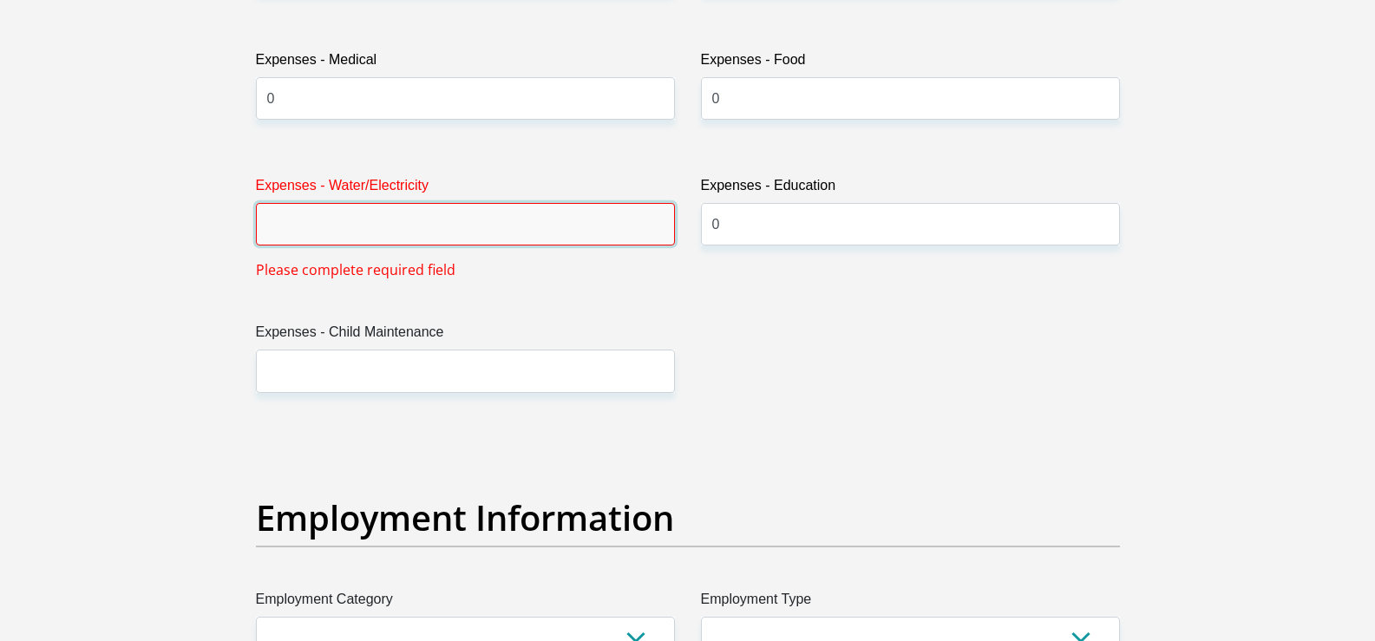
click at [431, 225] on input "Expenses - Water/Electricity" at bounding box center [465, 224] width 419 height 43
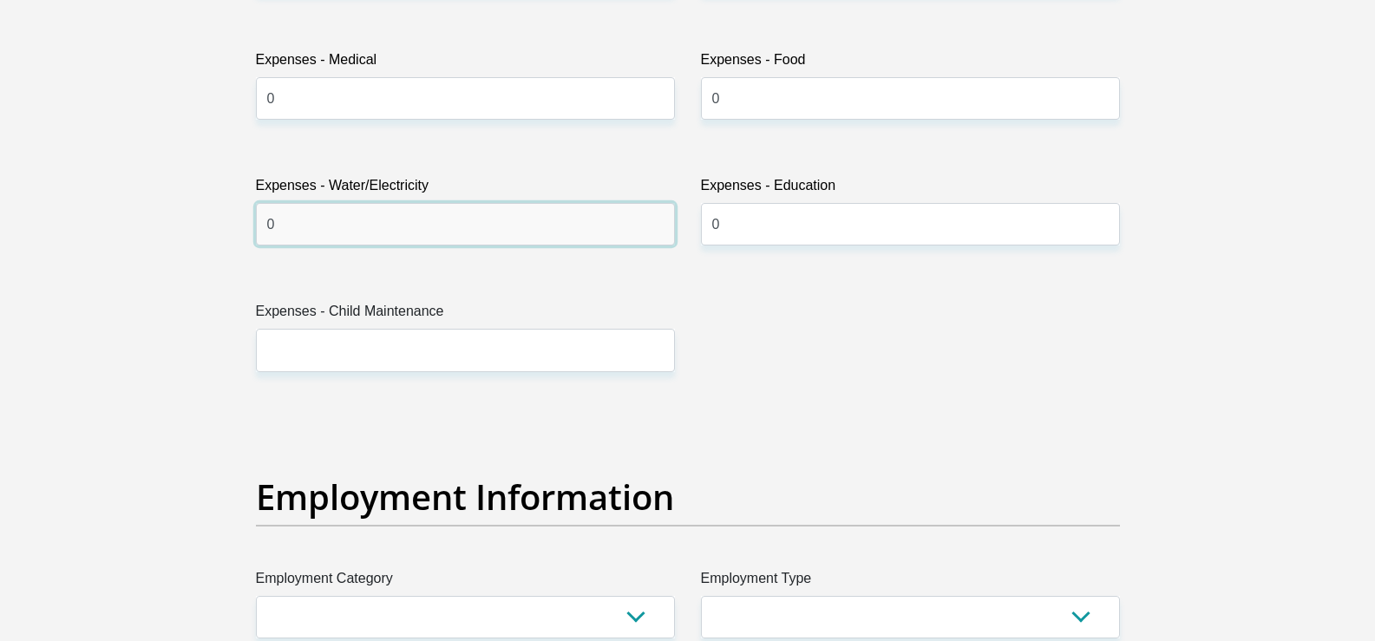
type input "0"
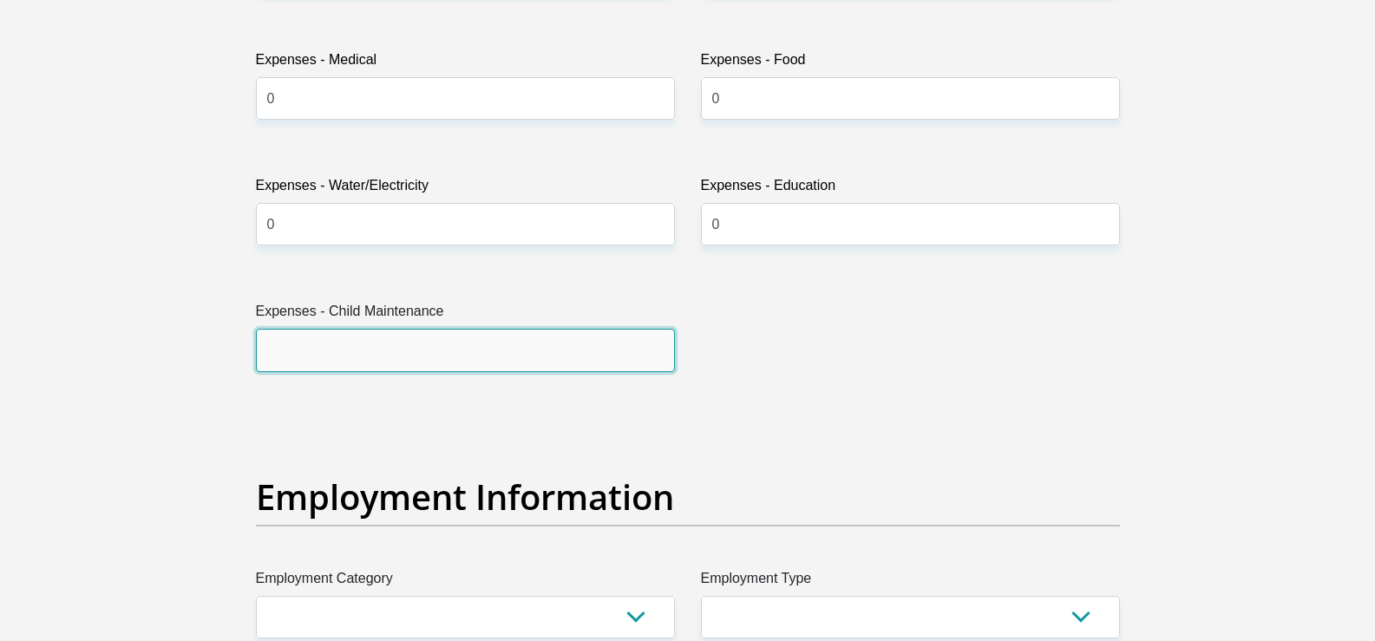
click at [417, 351] on input "Expenses - Child Maintenance" at bounding box center [465, 350] width 419 height 43
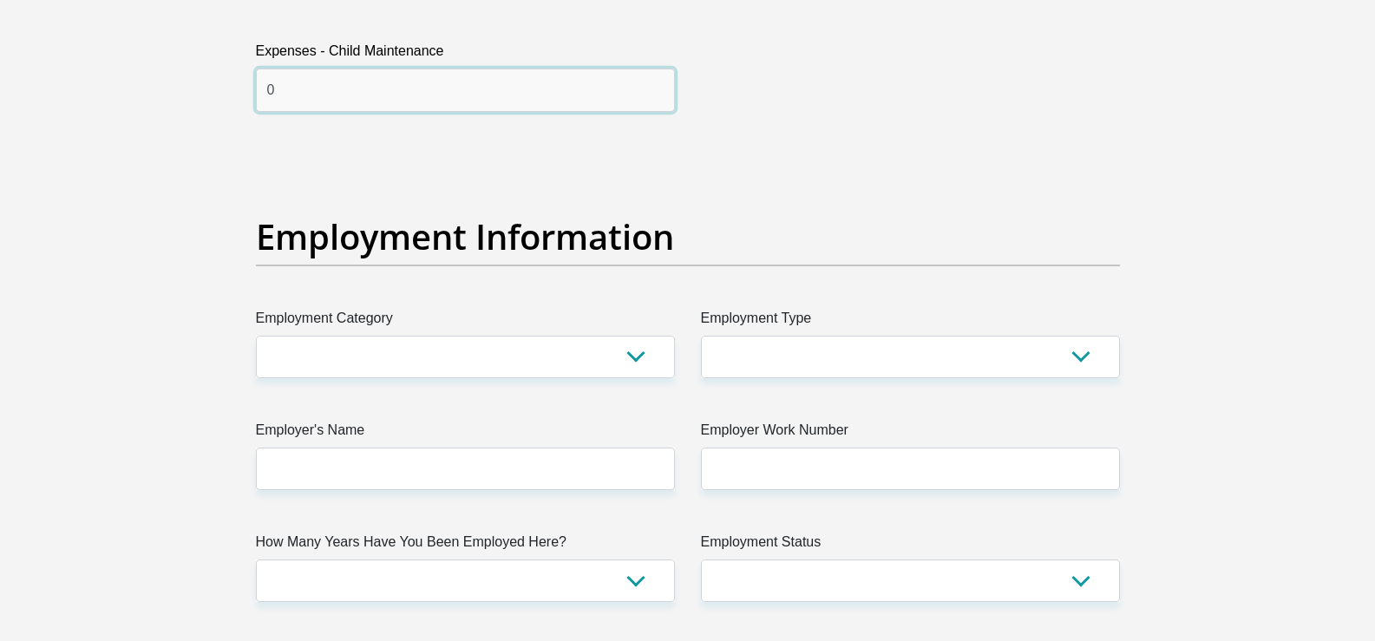
type input "0"
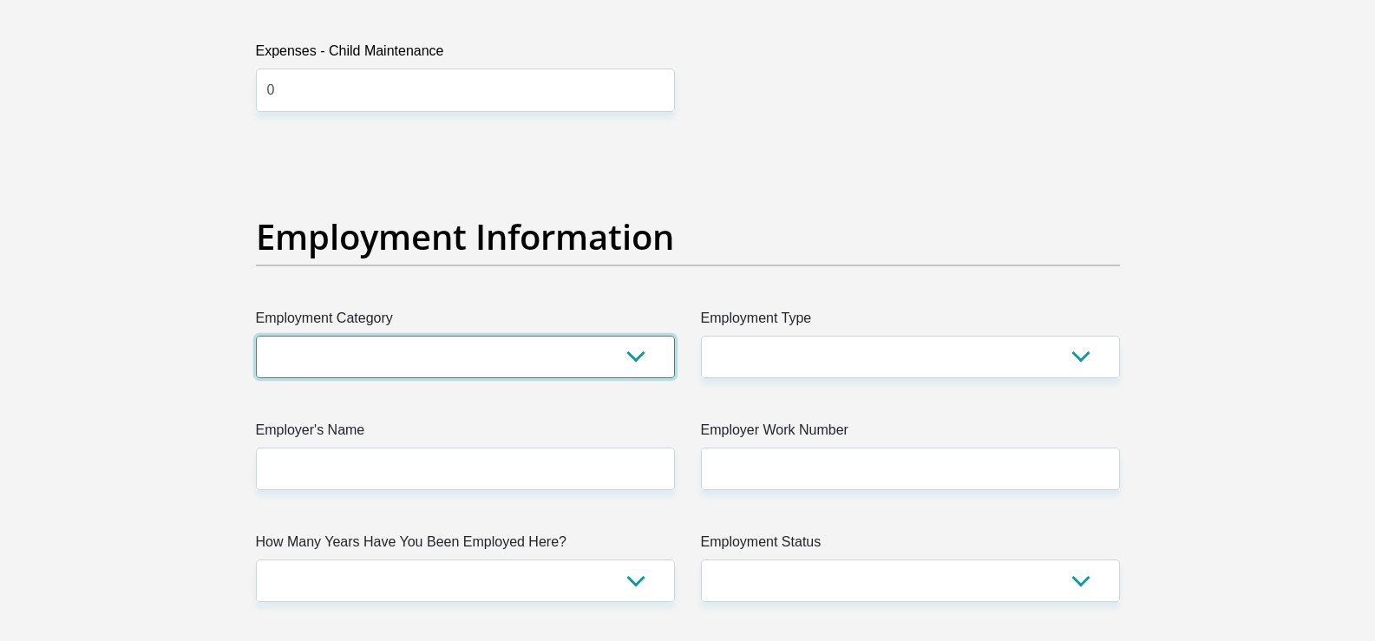
click at [495, 365] on select "AGRICULTURE ALCOHOL & TOBACCO CONSTRUCTION MATERIALS METALLURGY EQUIPMENT FOR R…" at bounding box center [465, 357] width 419 height 43
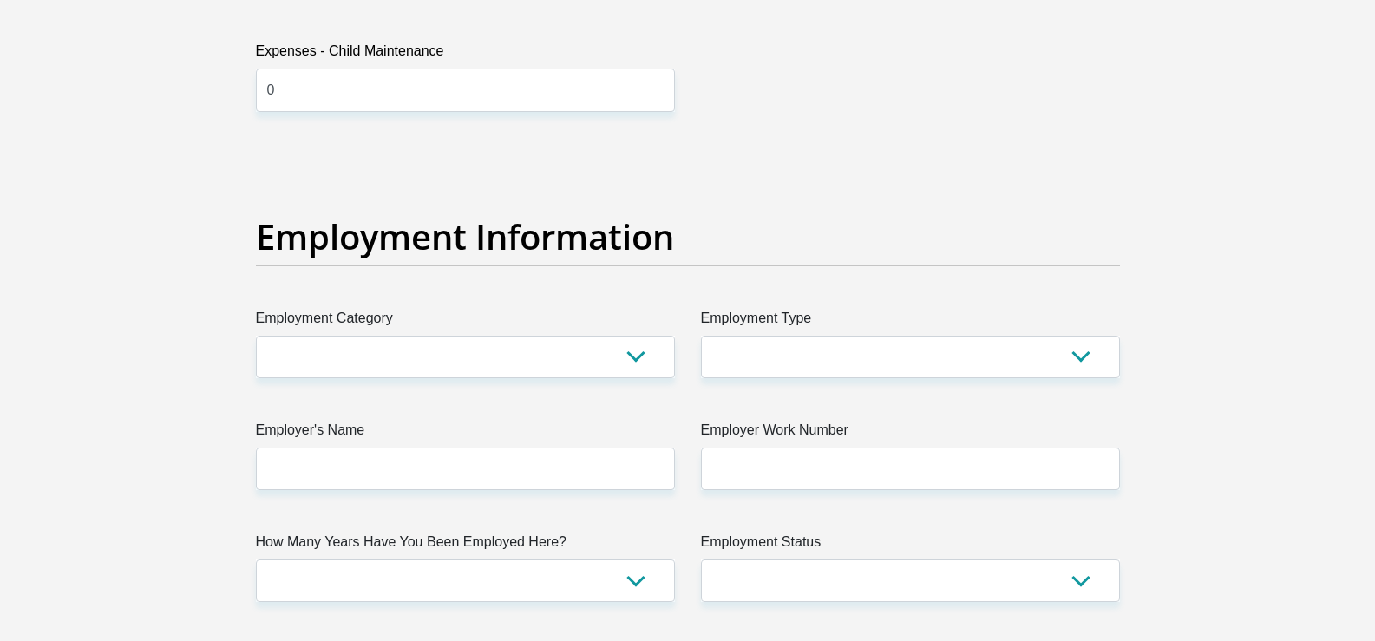
click at [1178, 118] on div "Personal Details Title Mr Ms Mrs Dr [PERSON_NAME] First Name [PERSON_NAME] Surn…" at bounding box center [688, 150] width 989 height 5924
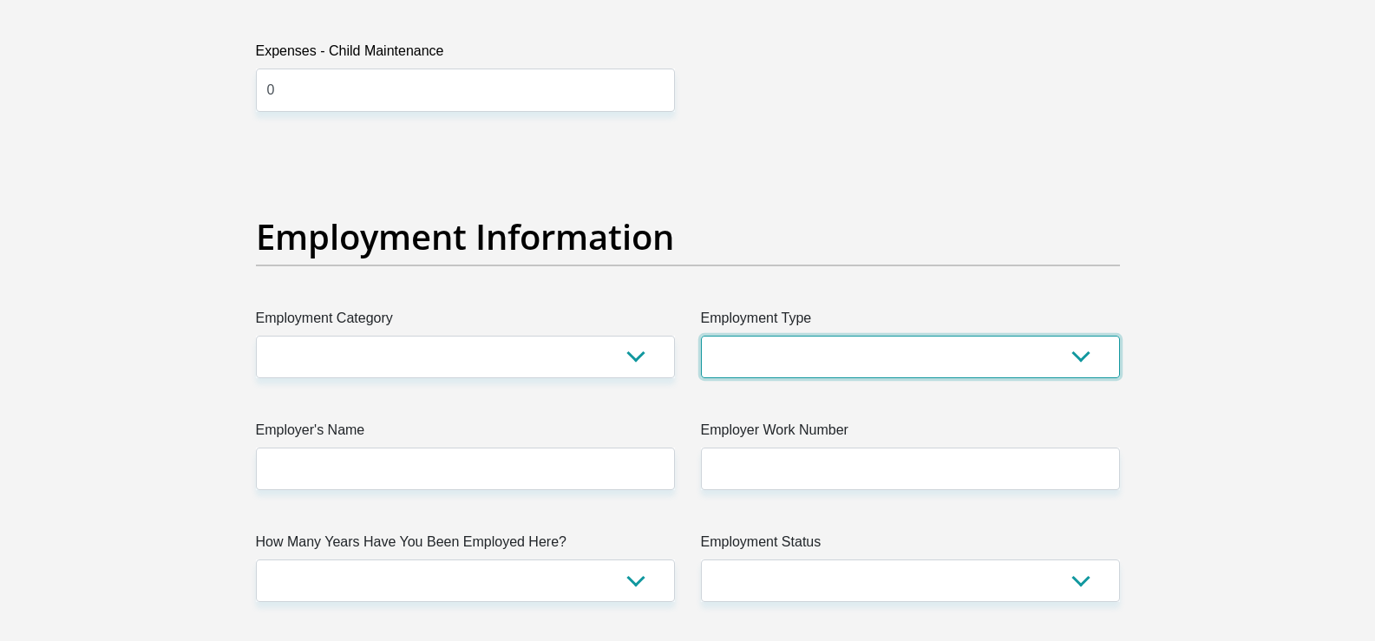
click at [886, 362] on select "College/Lecturer Craft Seller Creative Driver Executive Farmer Forces - Non Com…" at bounding box center [910, 357] width 419 height 43
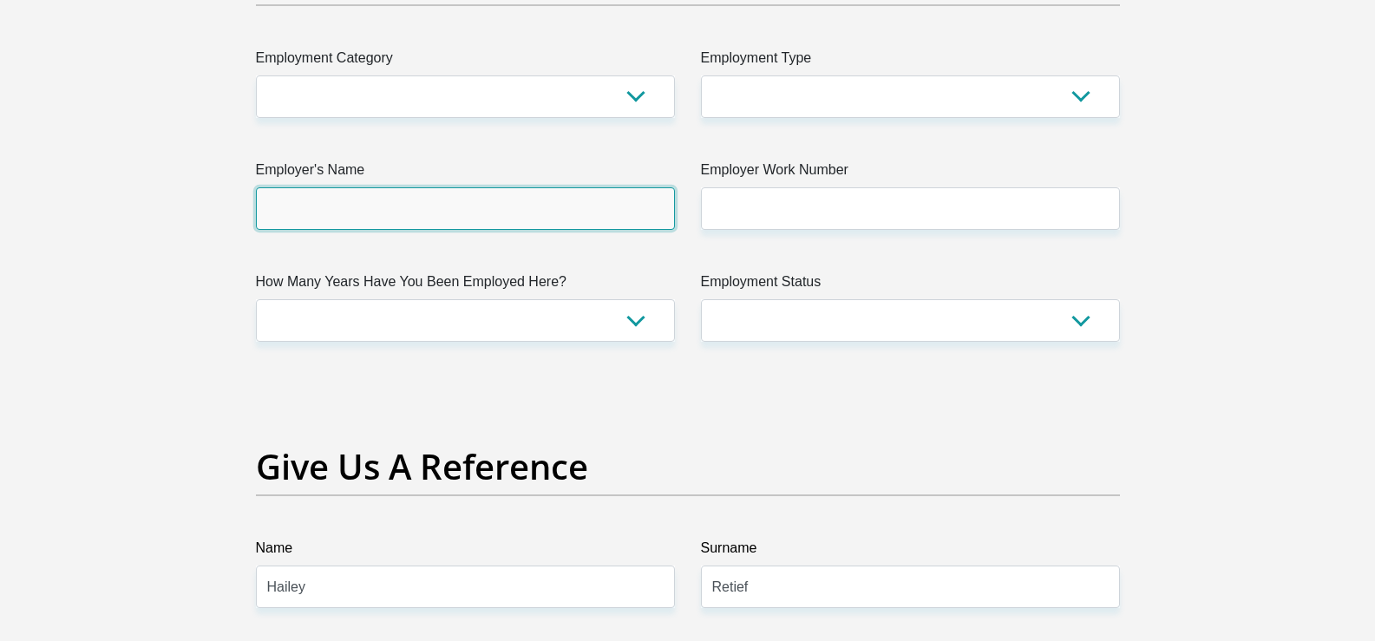
click at [531, 204] on input "Employer's Name" at bounding box center [465, 208] width 419 height 43
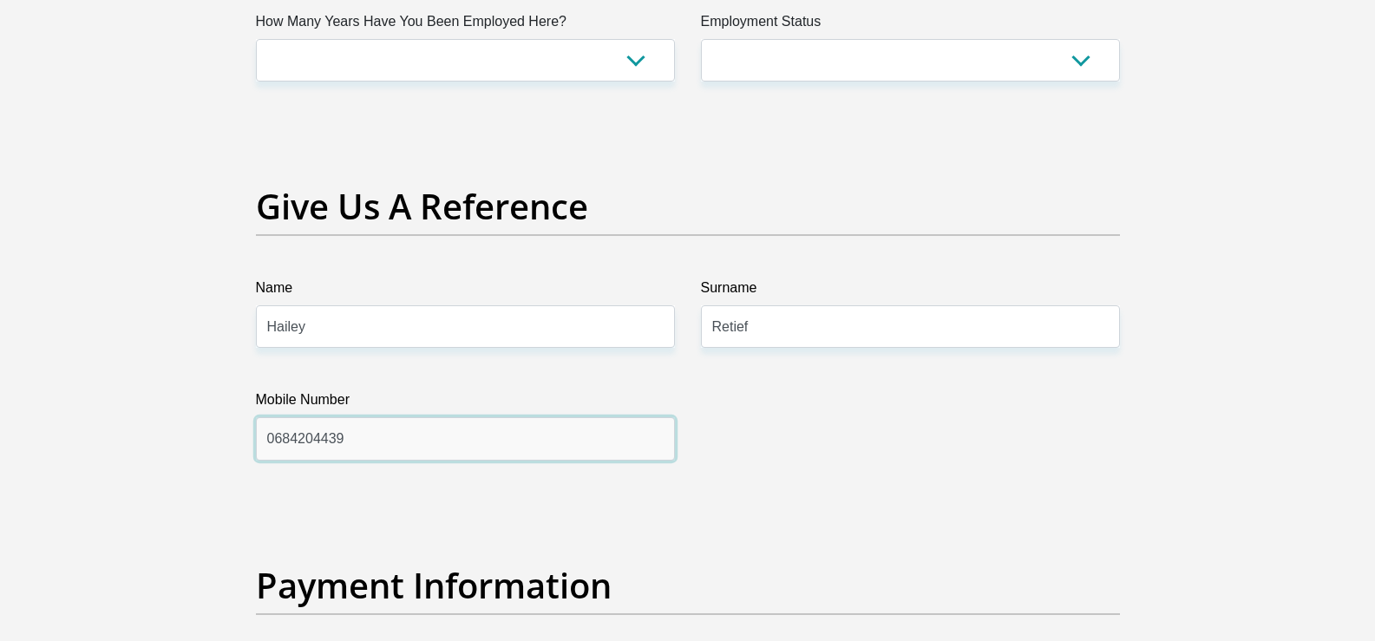
drag, startPoint x: 454, startPoint y: 434, endPoint x: 207, endPoint y: 453, distance: 248.0
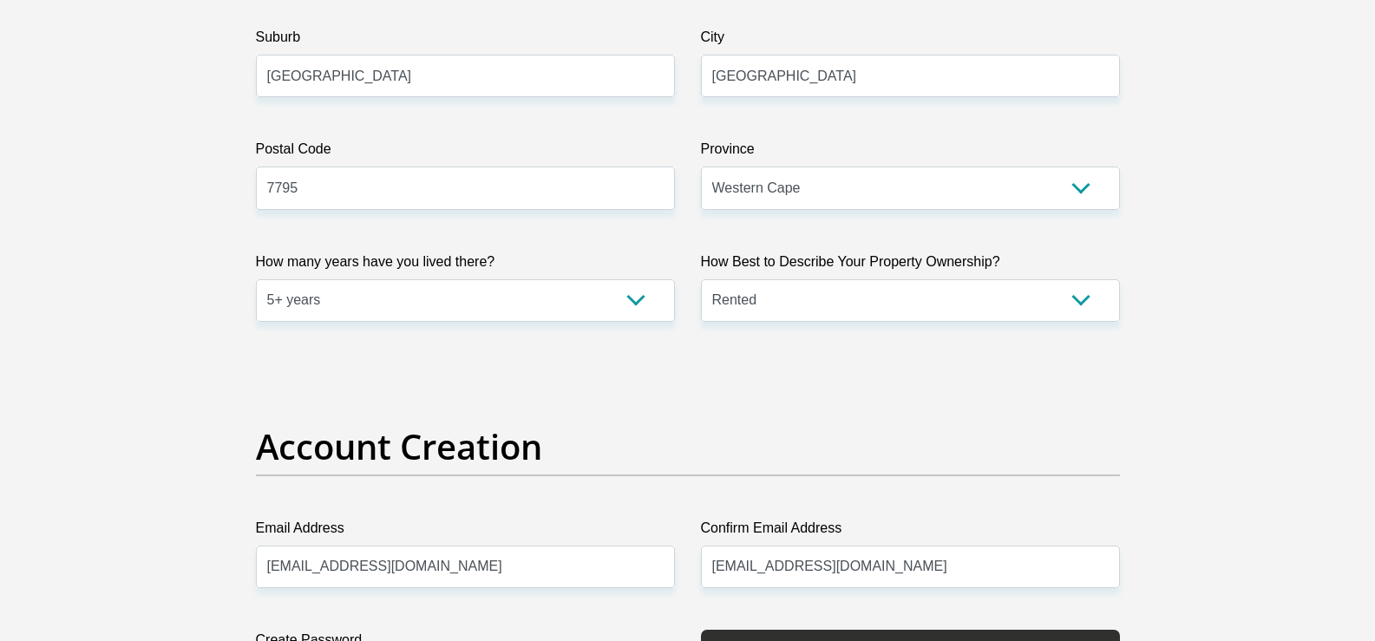
scroll to position [725, 0]
